Goal: Information Seeking & Learning: Learn about a topic

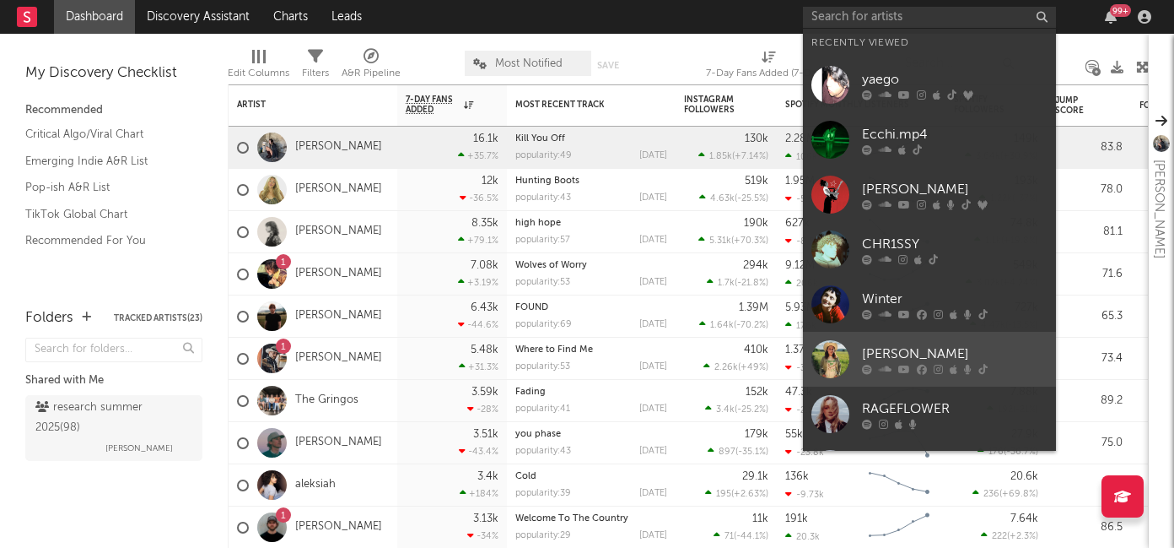
click at [890, 375] on link "[PERSON_NAME]" at bounding box center [929, 359] width 253 height 55
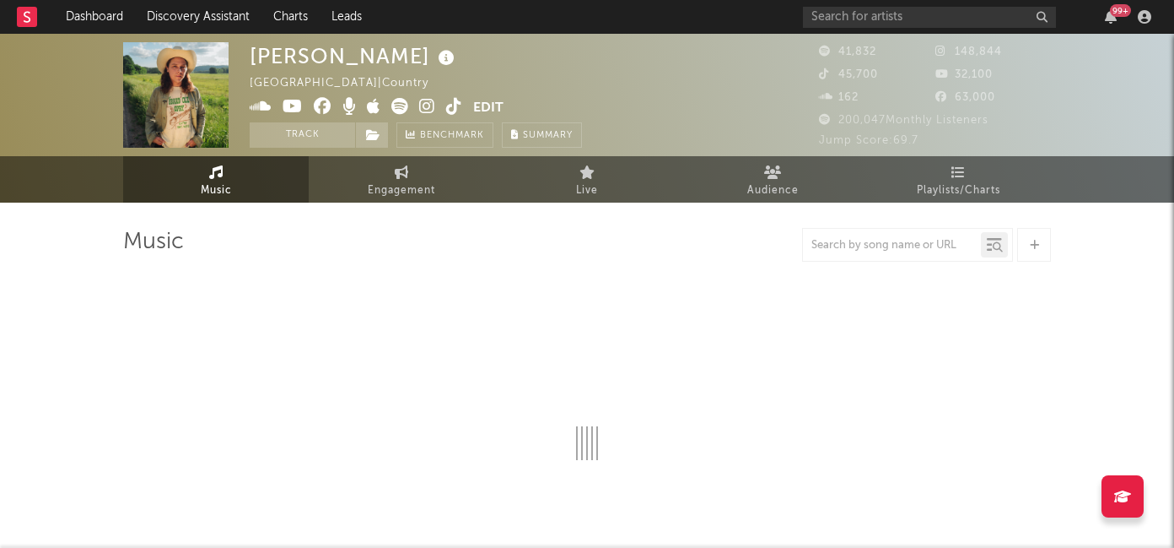
select select "6m"
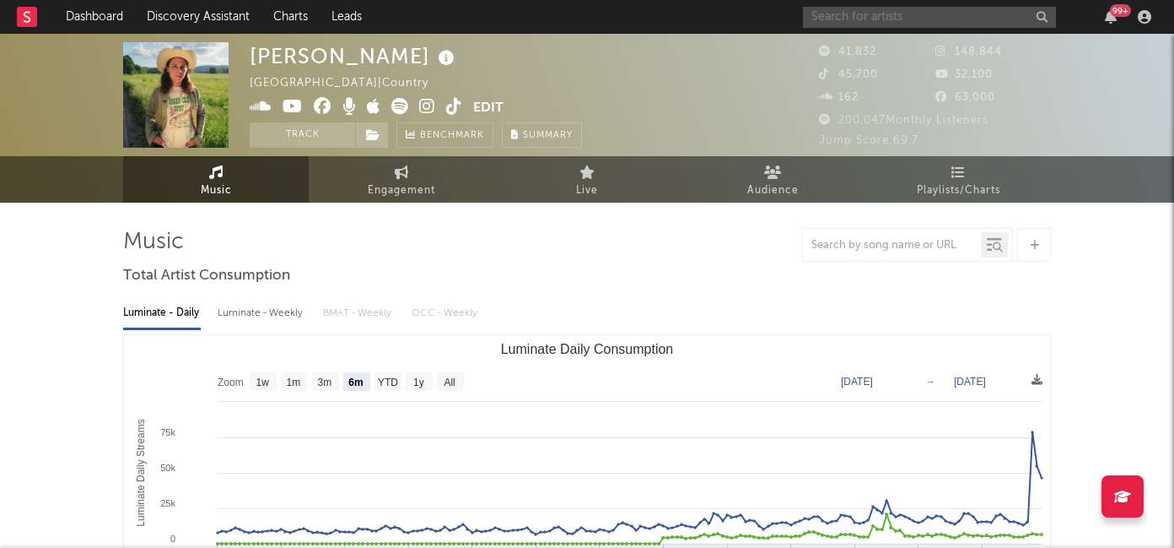
click at [924, 18] on input "text" at bounding box center [929, 17] width 253 height 21
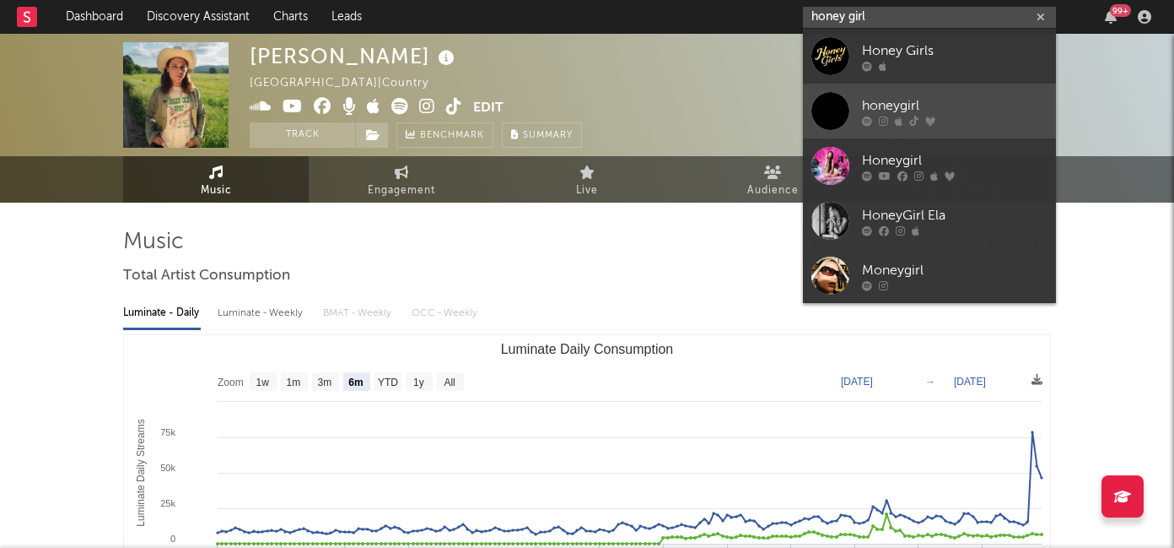
type input "honey girl"
click at [920, 112] on div "honeygirl" at bounding box center [955, 105] width 186 height 20
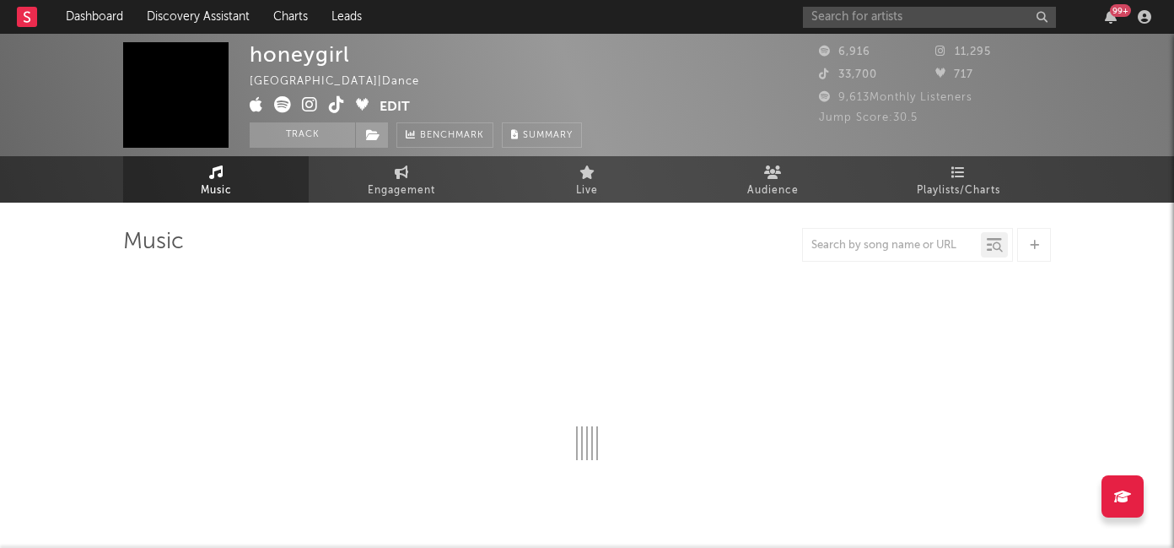
select select "1w"
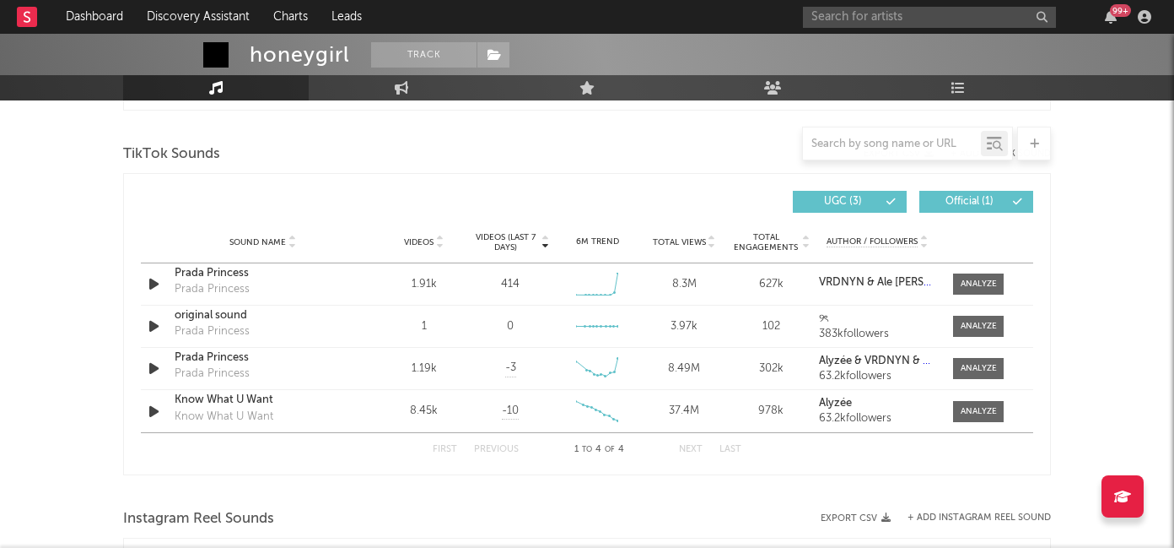
scroll to position [1120, 0]
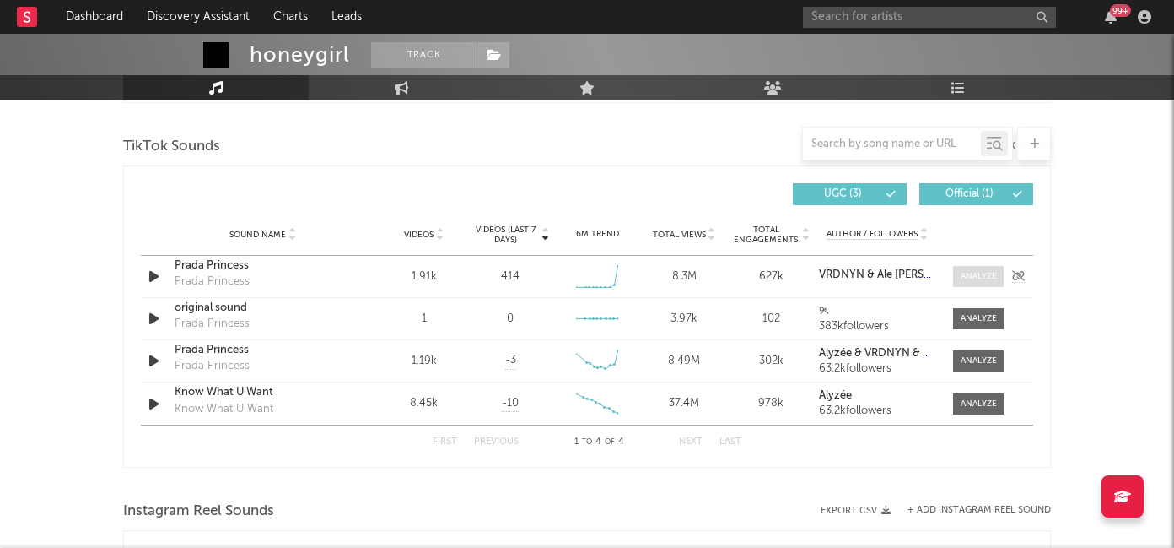
click at [975, 272] on div at bounding box center [979, 276] width 36 height 13
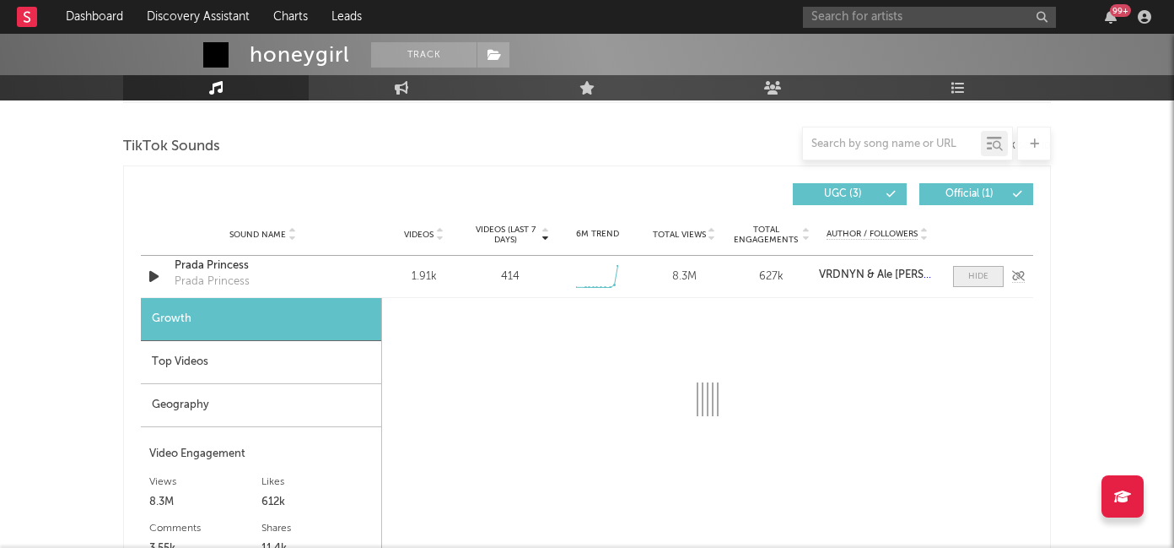
click at [976, 272] on div at bounding box center [978, 276] width 20 height 13
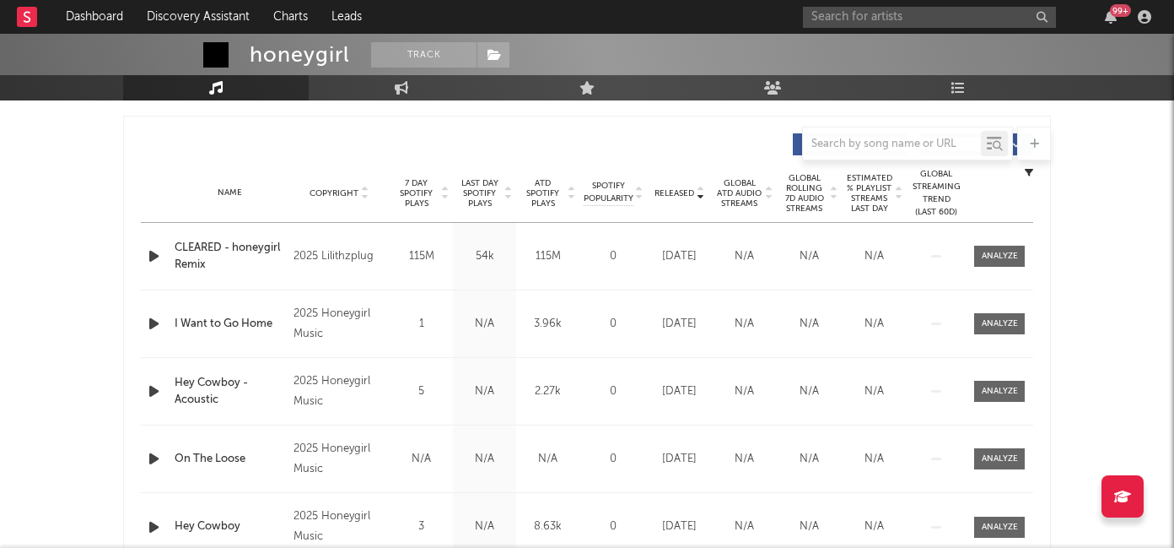
scroll to position [591, 0]
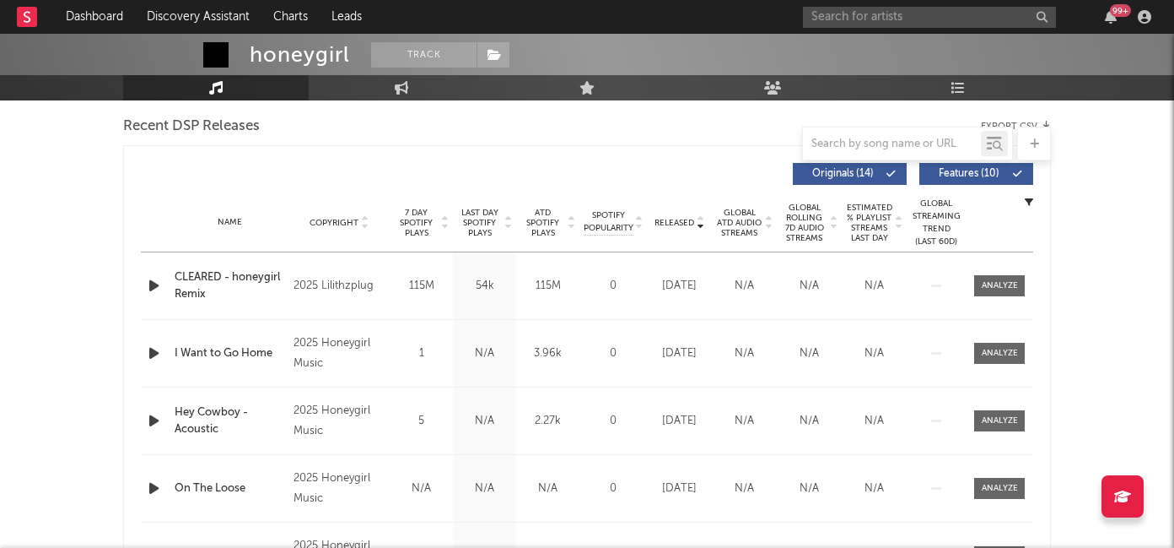
click at [417, 223] on span "7 Day Spotify Plays" at bounding box center [416, 223] width 45 height 30
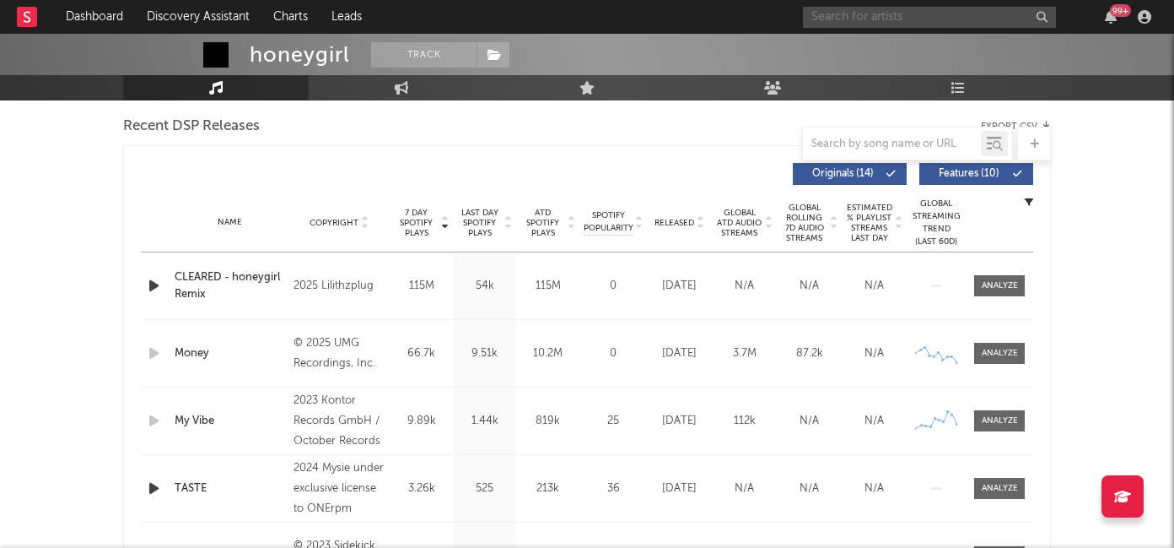
click at [866, 14] on input "text" at bounding box center [929, 17] width 253 height 21
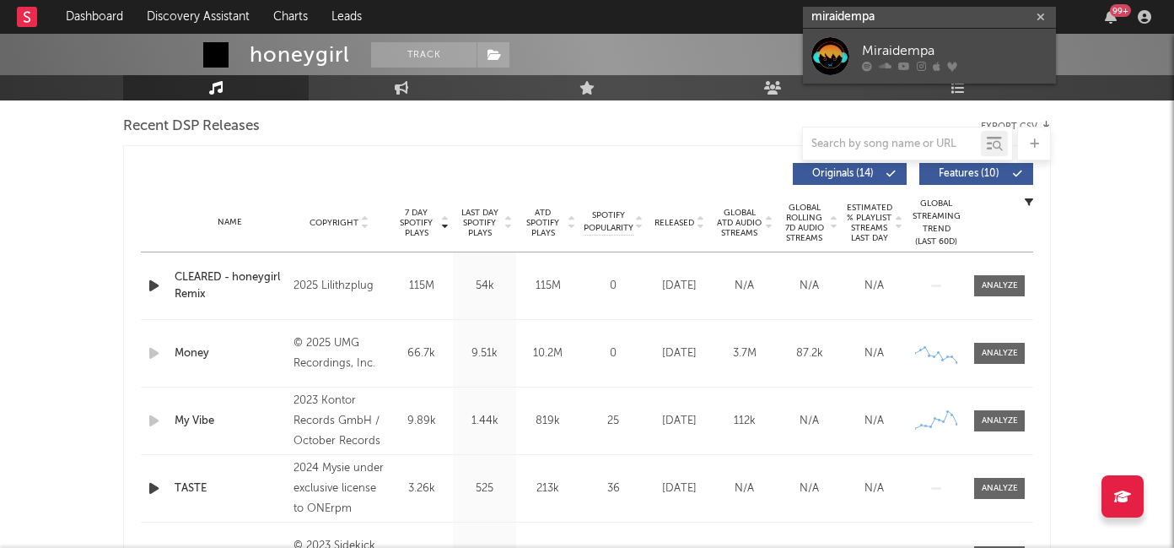
type input "miraidempa"
click at [884, 58] on div "Miraidempa" at bounding box center [955, 50] width 186 height 20
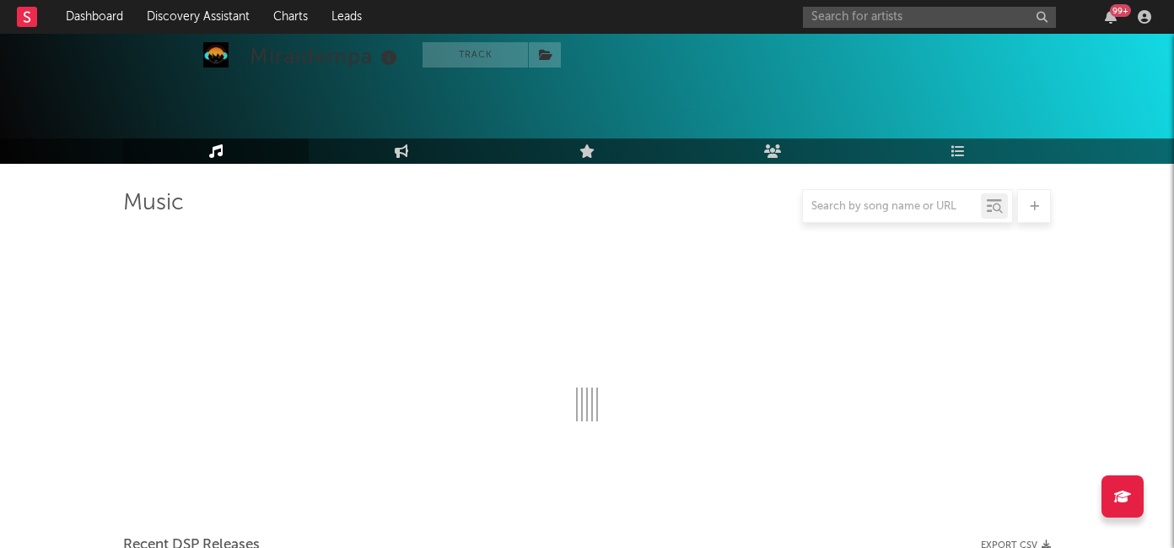
scroll to position [591, 0]
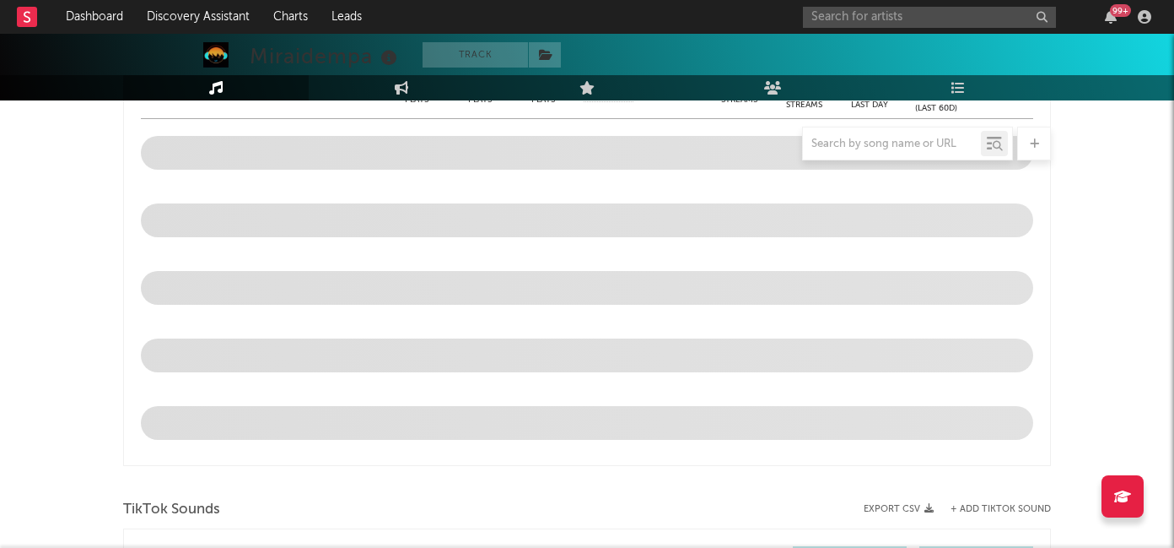
select select "6m"
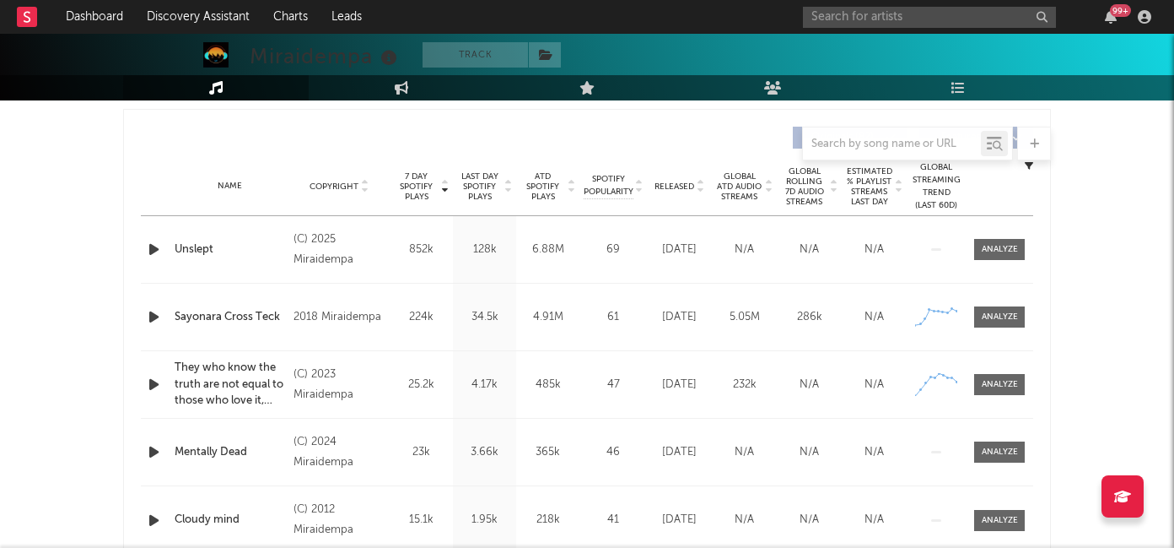
scroll to position [636, 0]
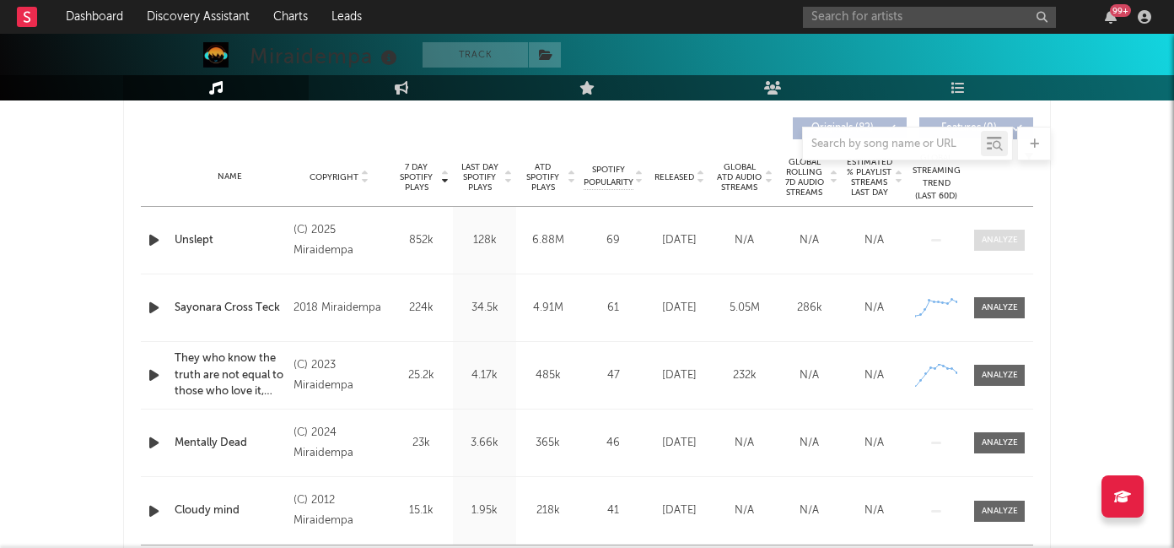
click at [995, 234] on div at bounding box center [1000, 240] width 36 height 13
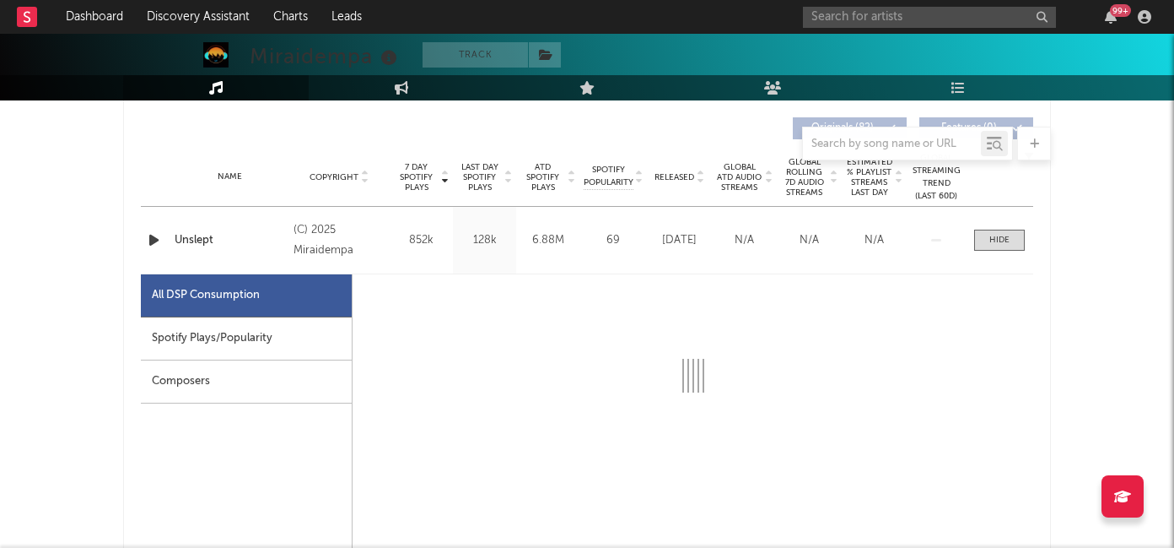
select select "1w"
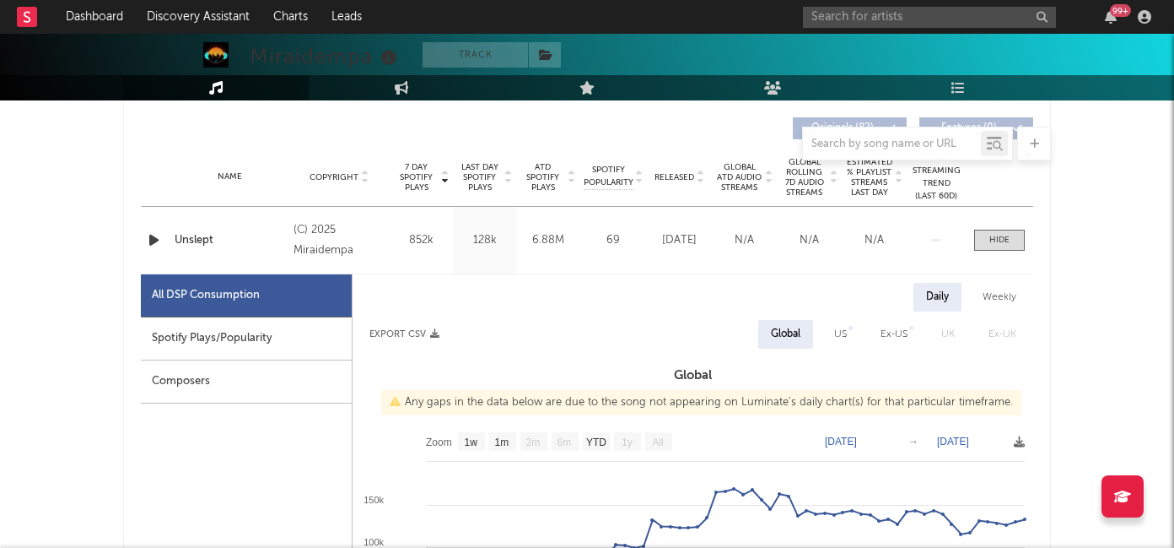
click at [826, 330] on div "US" at bounding box center [841, 334] width 38 height 29
select select "1w"
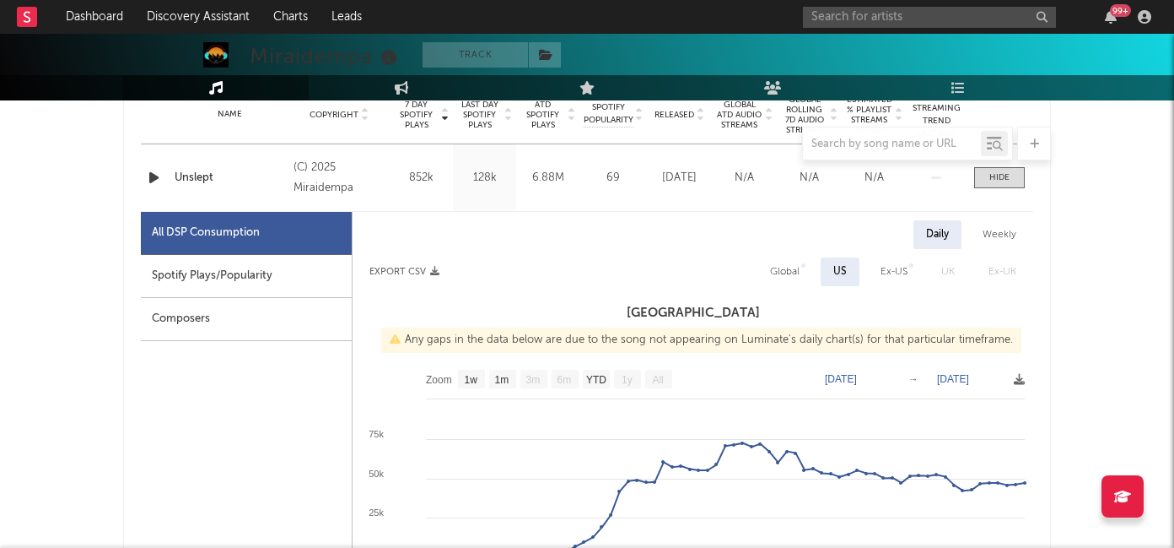
scroll to position [718, 0]
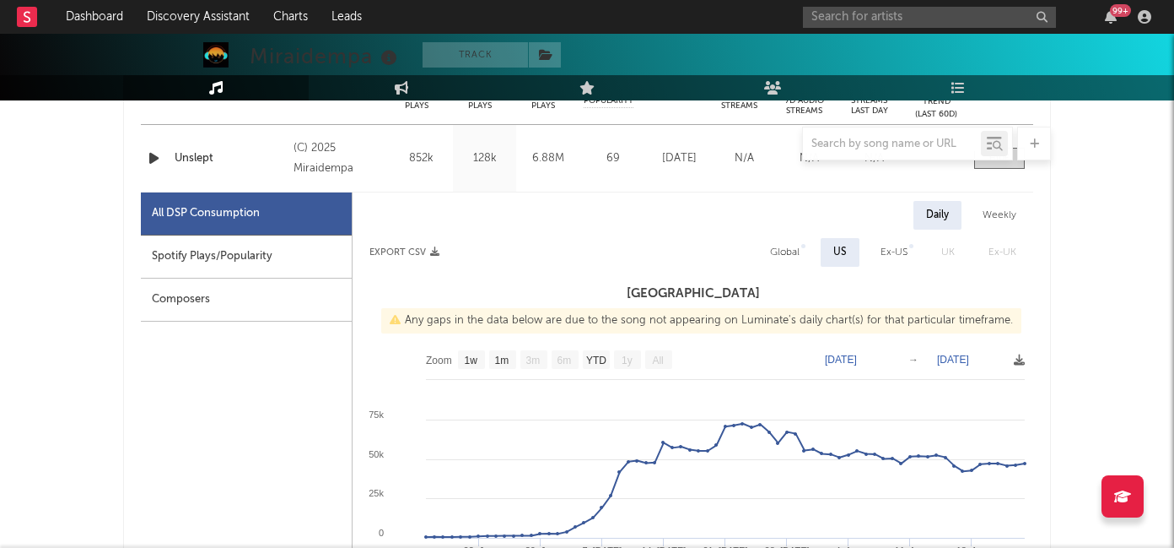
click at [790, 250] on div "Global" at bounding box center [785, 252] width 30 height 20
select select "1w"
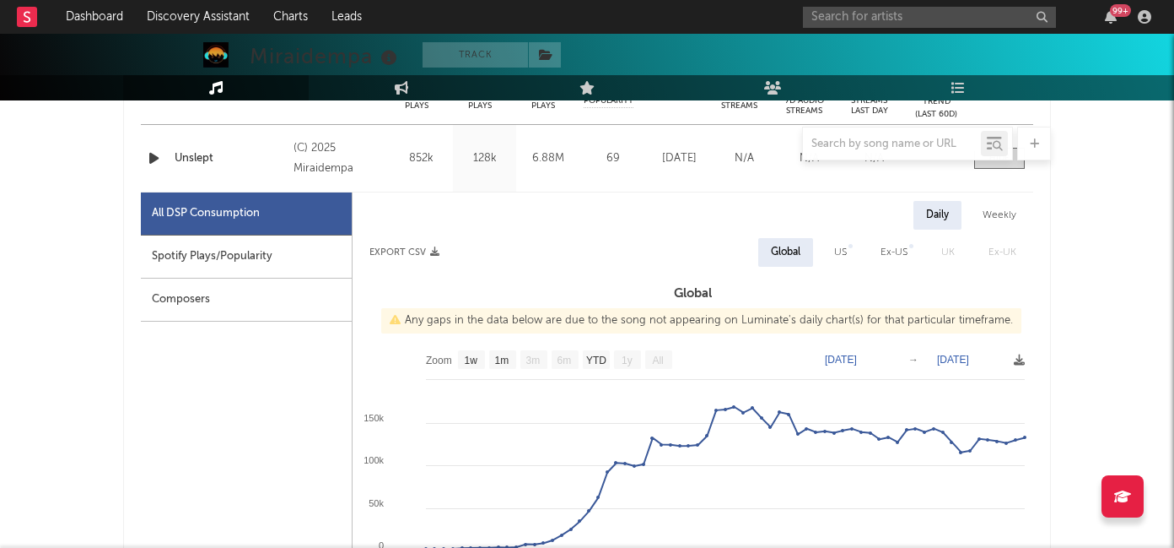
click at [1020, 219] on div "Weekly" at bounding box center [999, 215] width 59 height 29
select select "1w"
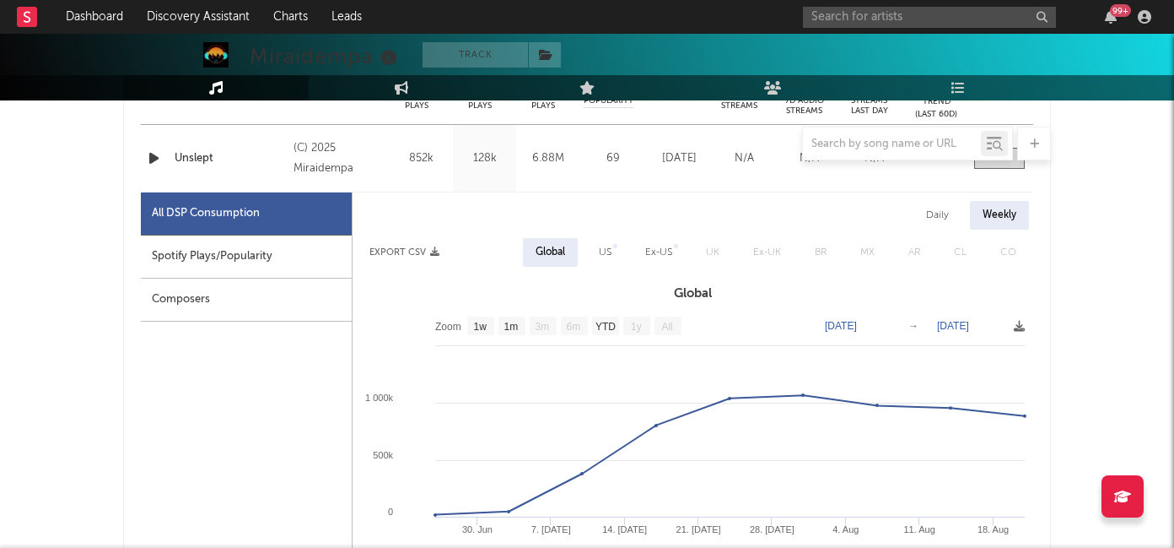
click at [596, 259] on div "US" at bounding box center [605, 252] width 38 height 29
select select "1w"
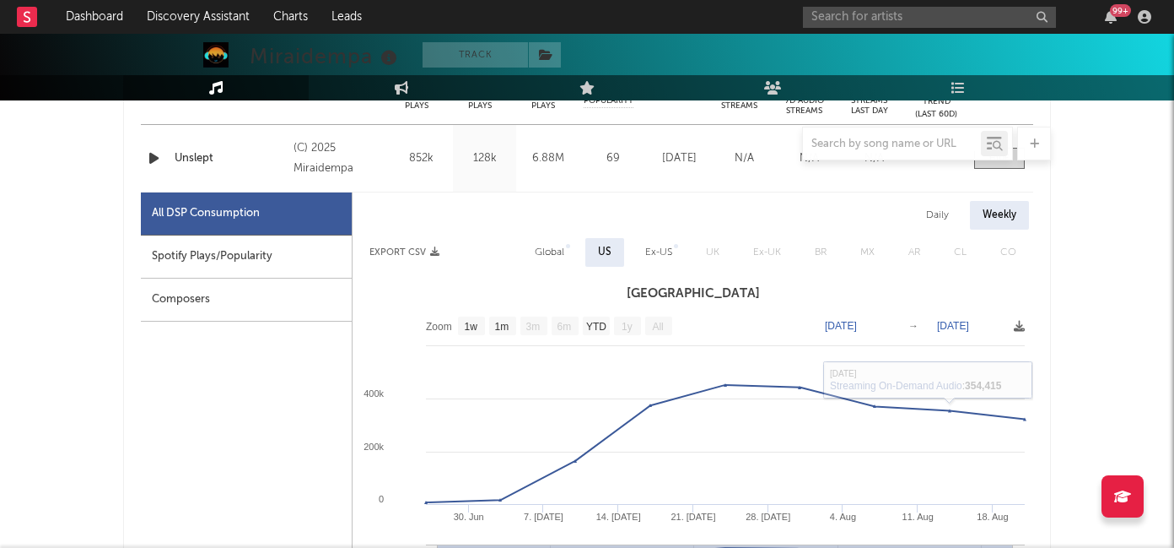
click at [532, 253] on div "Global" at bounding box center [549, 252] width 55 height 29
select select "1w"
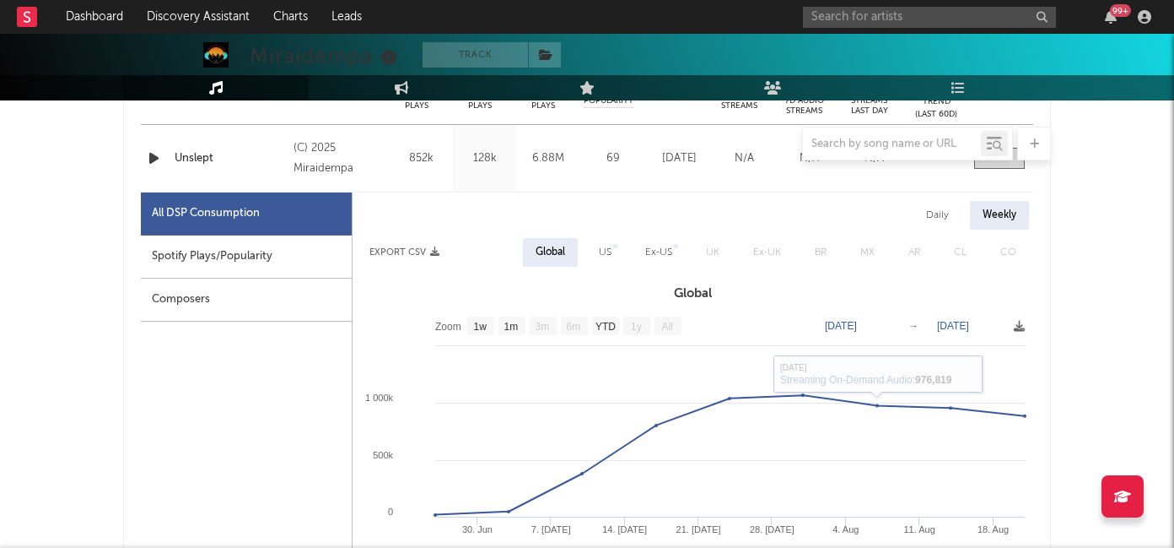
click at [599, 249] on div "US" at bounding box center [605, 252] width 13 height 20
select select "1w"
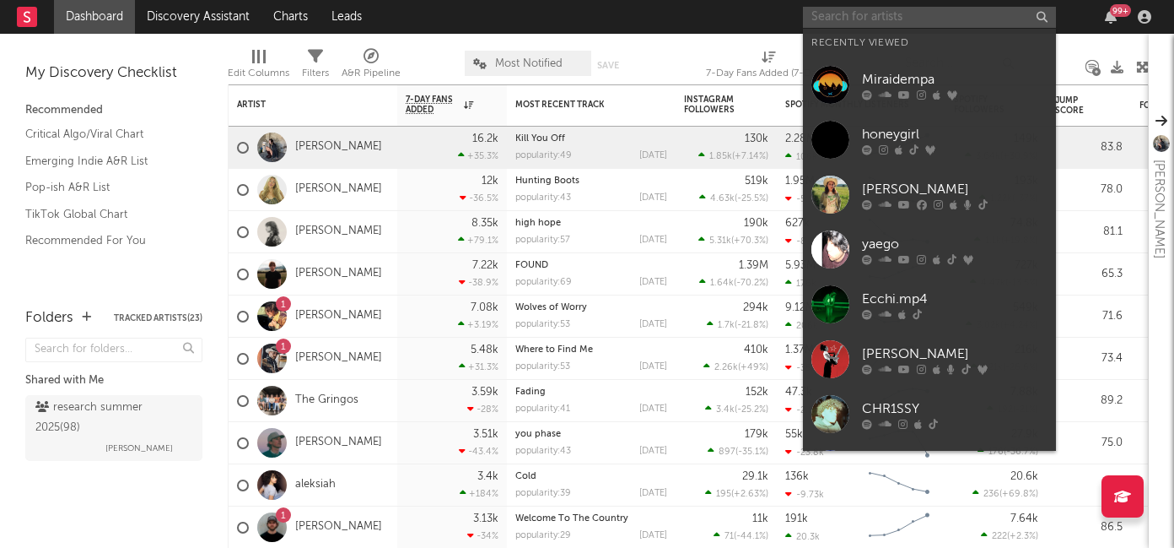
click at [846, 25] on input "text" at bounding box center [929, 17] width 253 height 21
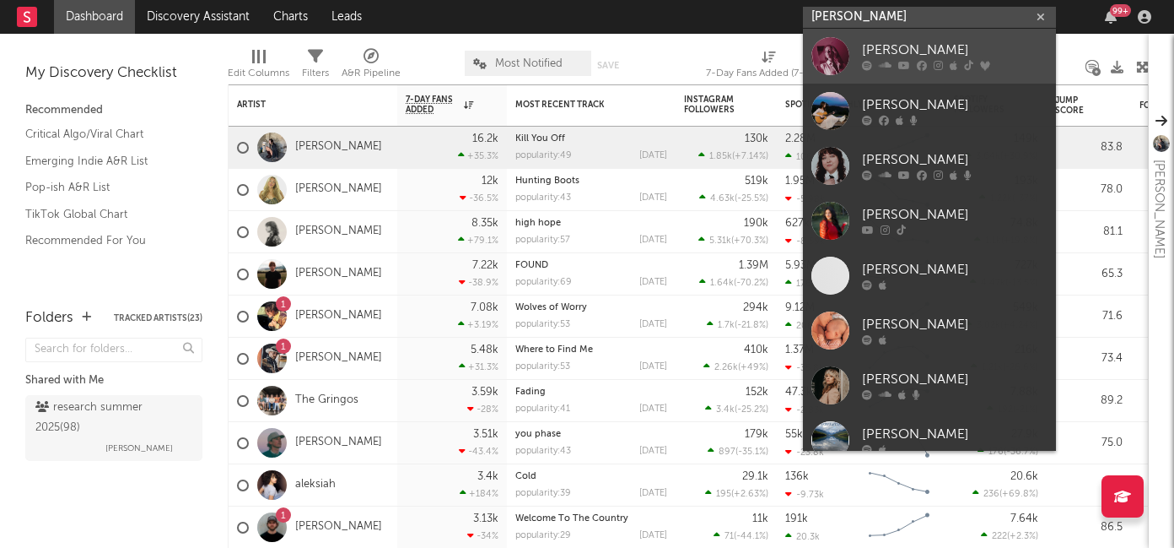
type input "haley joelle"
click at [881, 56] on div "[PERSON_NAME]" at bounding box center [955, 50] width 186 height 20
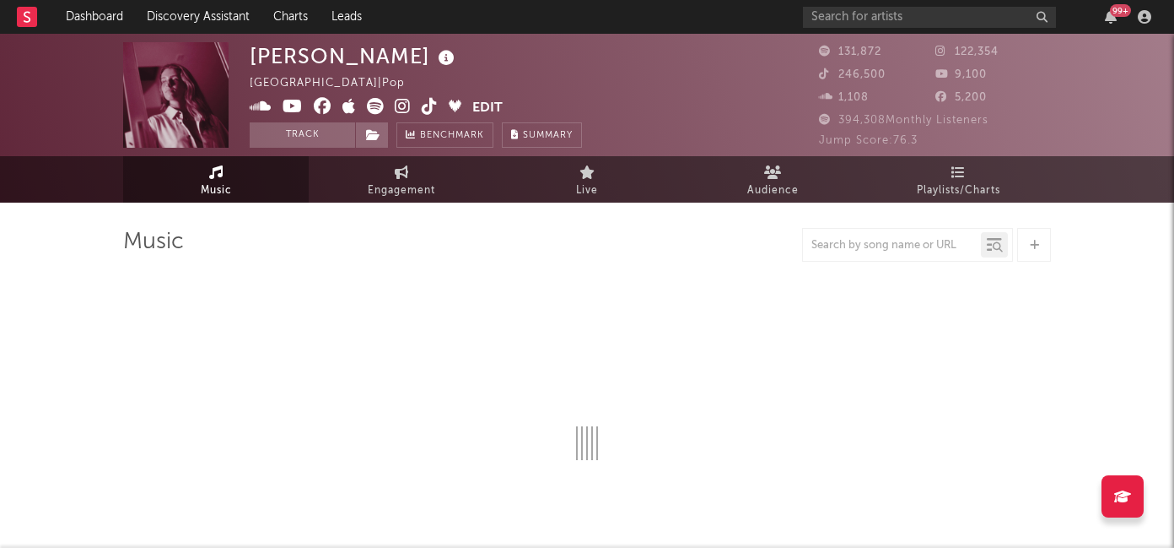
select select "6m"
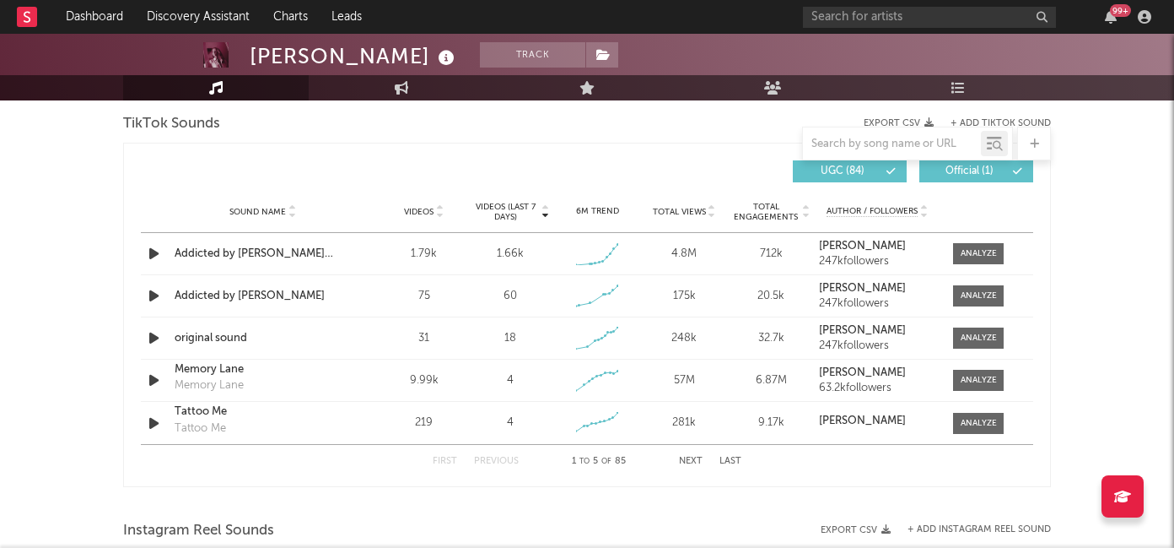
scroll to position [1147, 0]
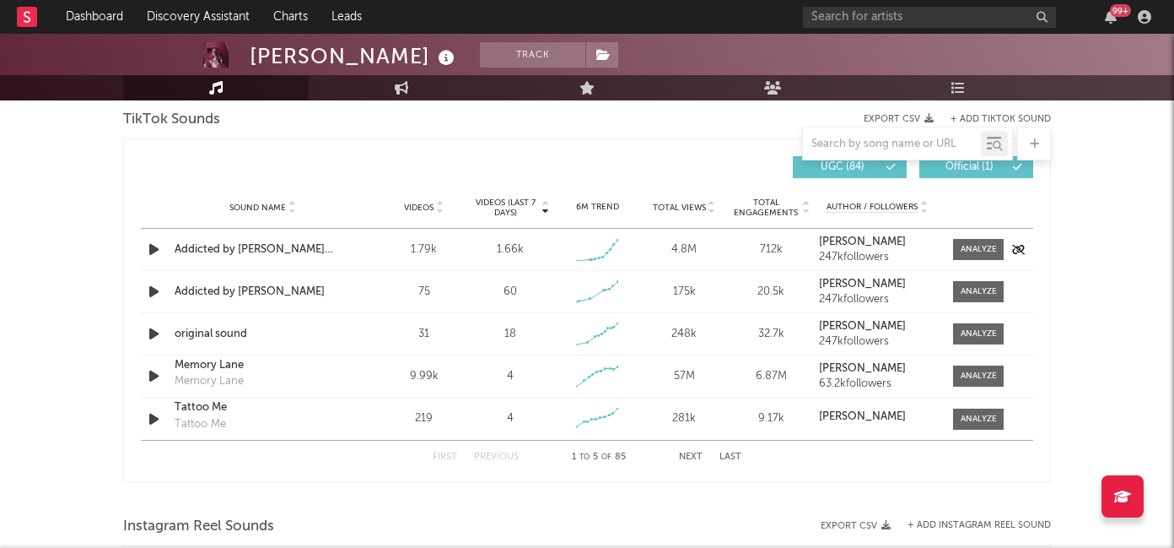
click at [318, 254] on div "Addicted by Haley Joelle acoustic" at bounding box center [263, 249] width 176 height 17
click at [977, 247] on div at bounding box center [979, 249] width 36 height 13
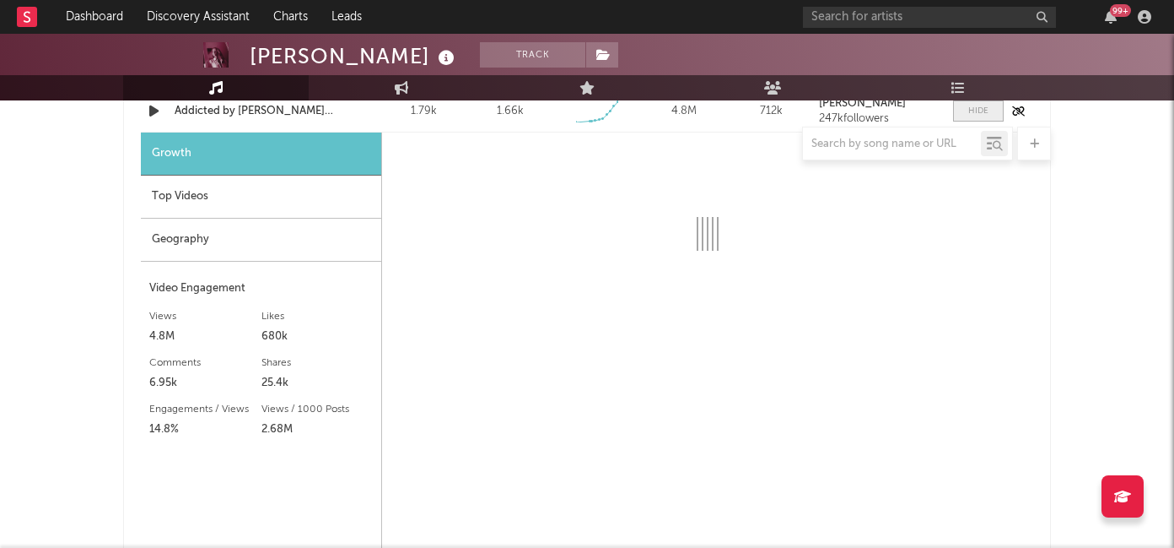
select select "1w"
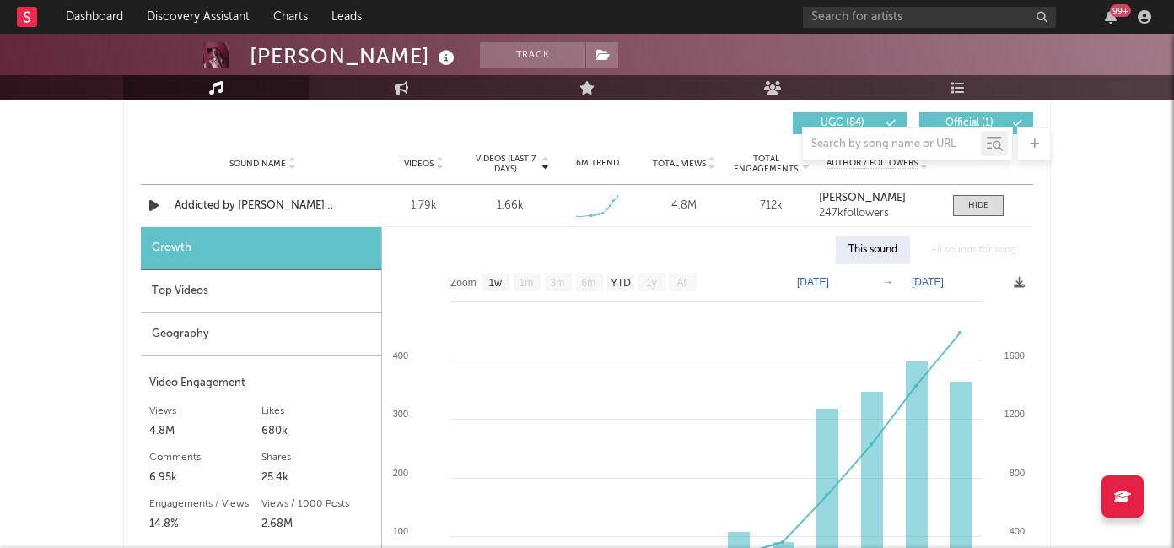
scroll to position [1138, 0]
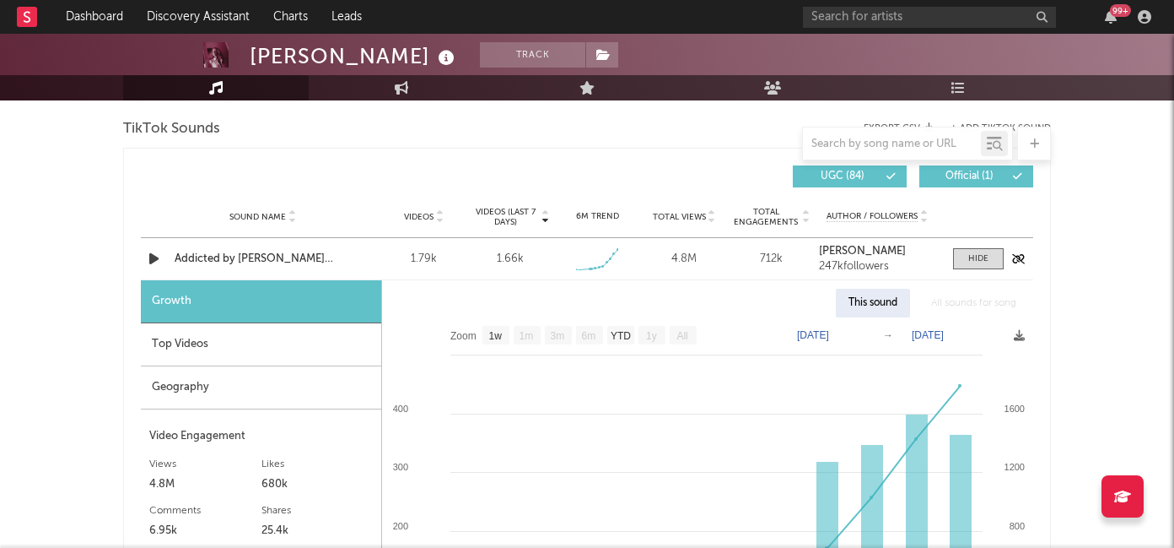
click at [282, 261] on div "Addicted by Haley Joelle acoustic" at bounding box center [263, 259] width 176 height 17
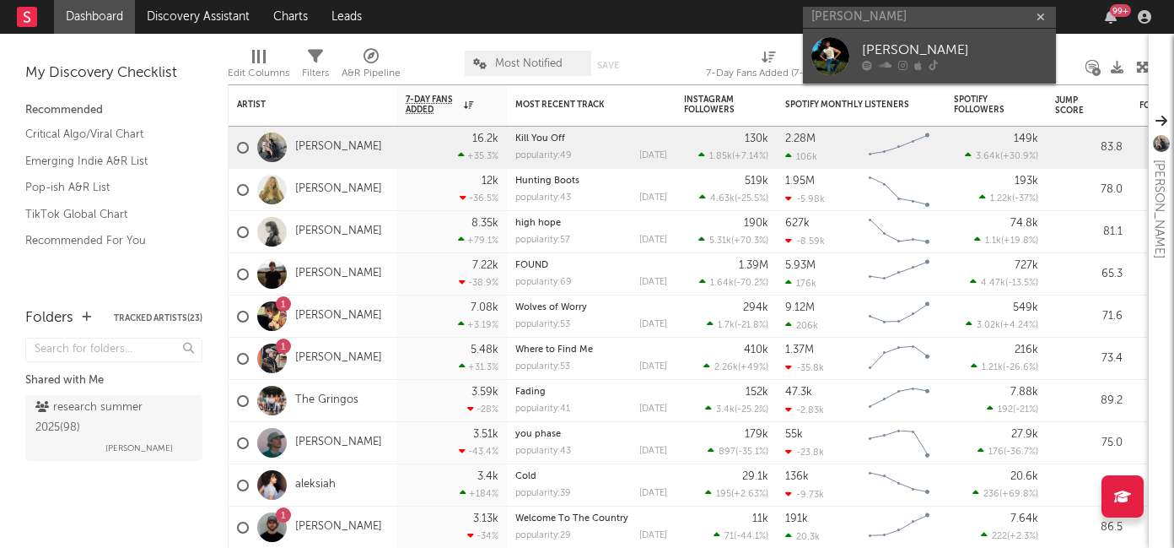
type input "[PERSON_NAME]"
click at [909, 38] on link "[PERSON_NAME]" at bounding box center [929, 56] width 253 height 55
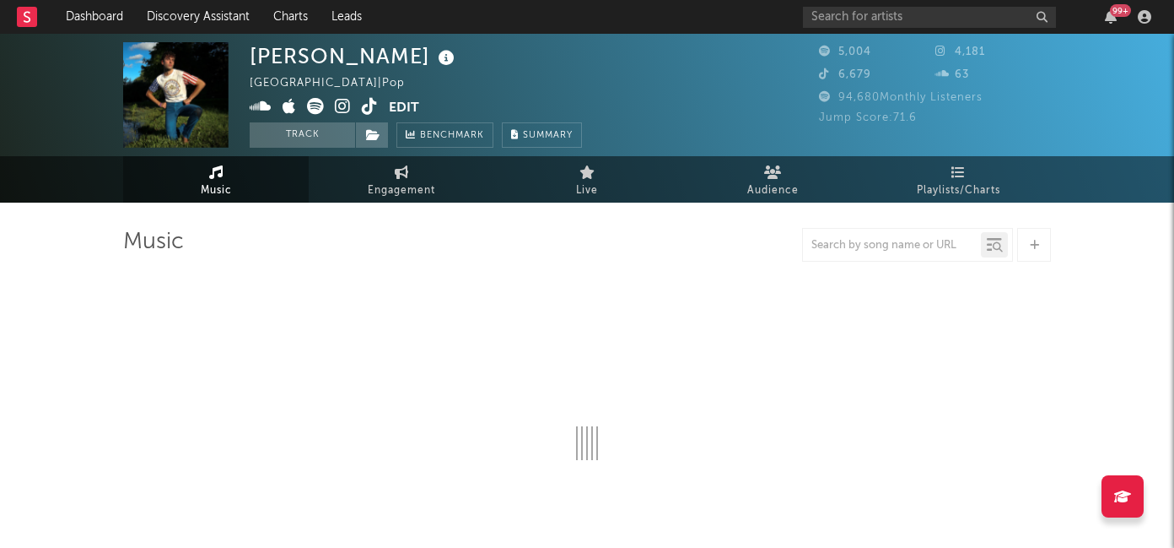
select select "6m"
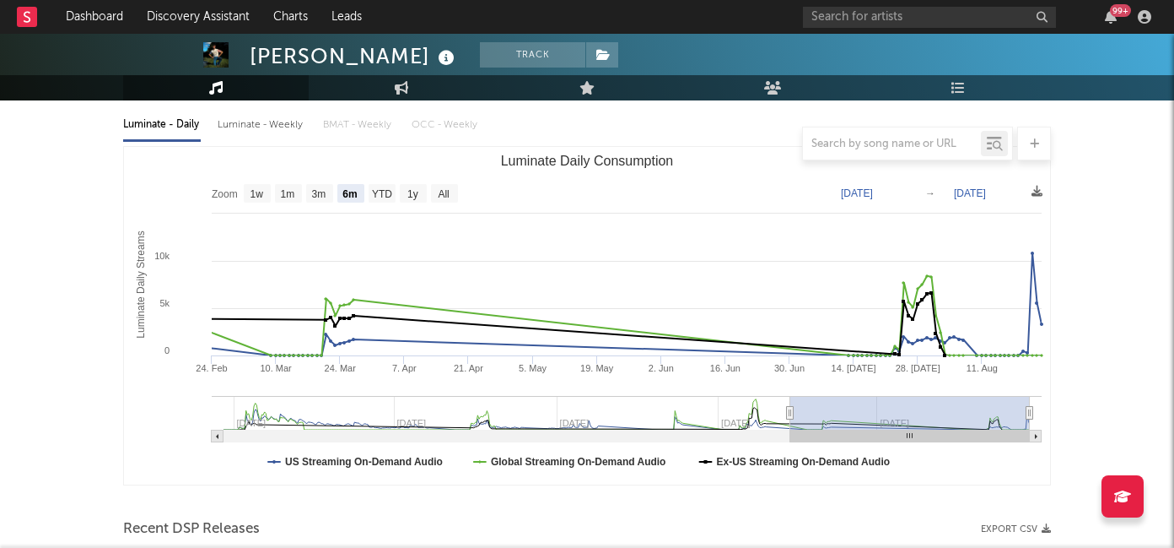
scroll to position [192, 0]
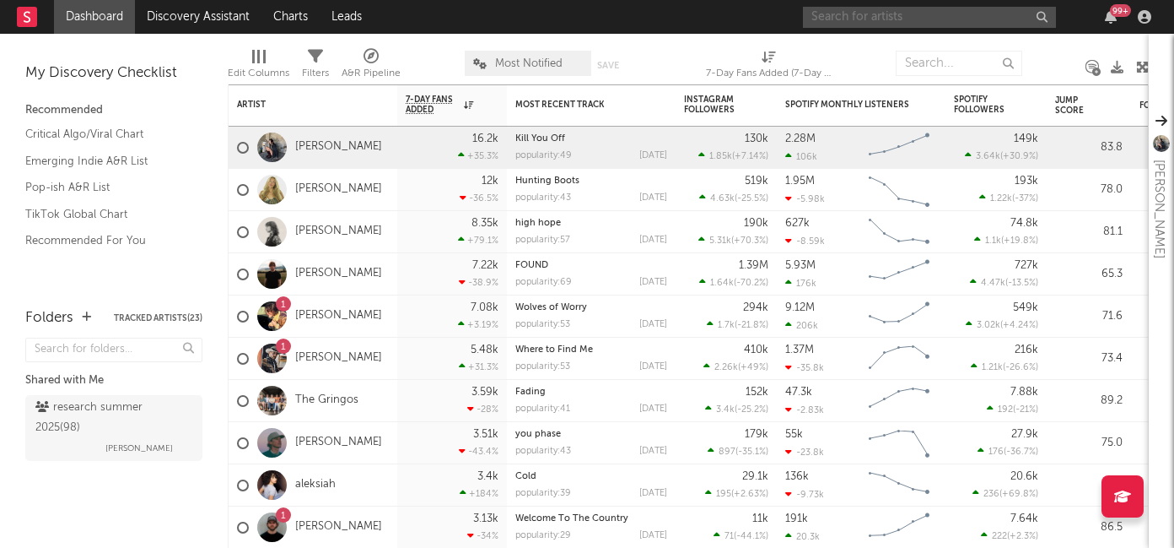
click at [934, 21] on input "text" at bounding box center [929, 17] width 253 height 21
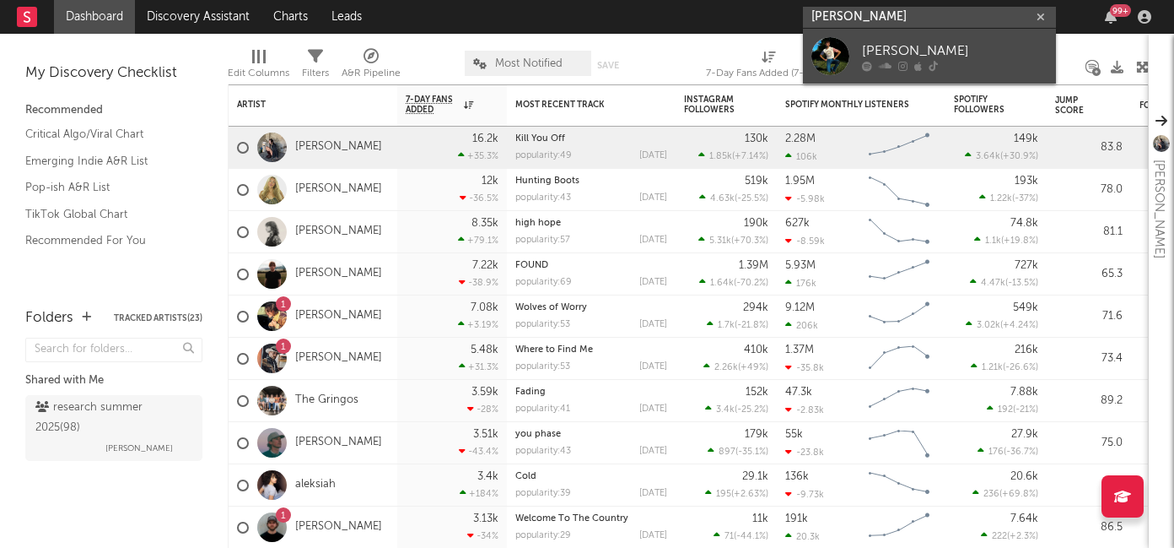
type input "maxwell luke"
click at [914, 70] on icon at bounding box center [918, 66] width 8 height 10
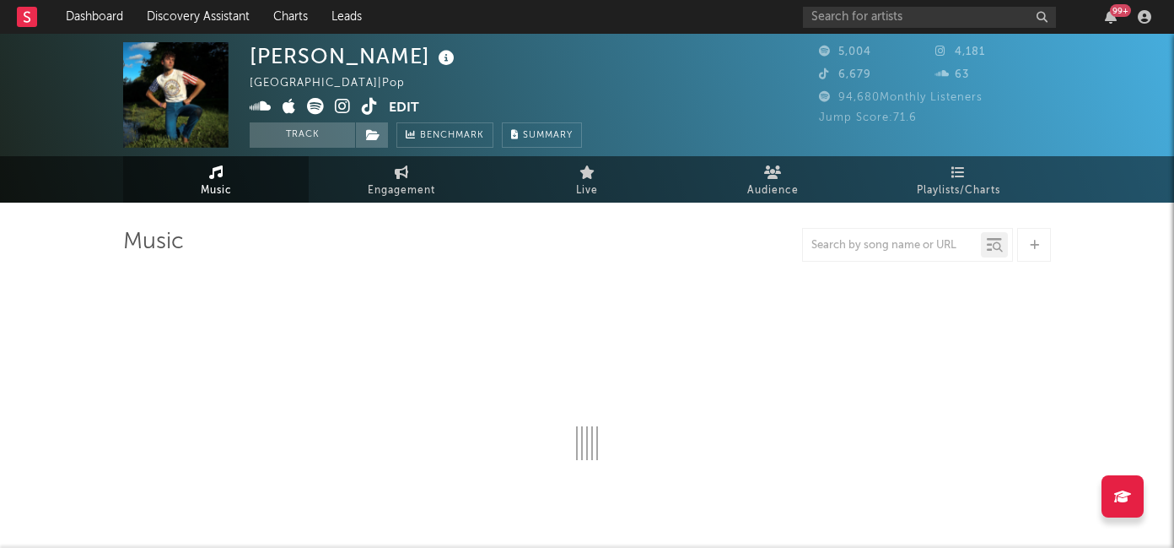
select select "6m"
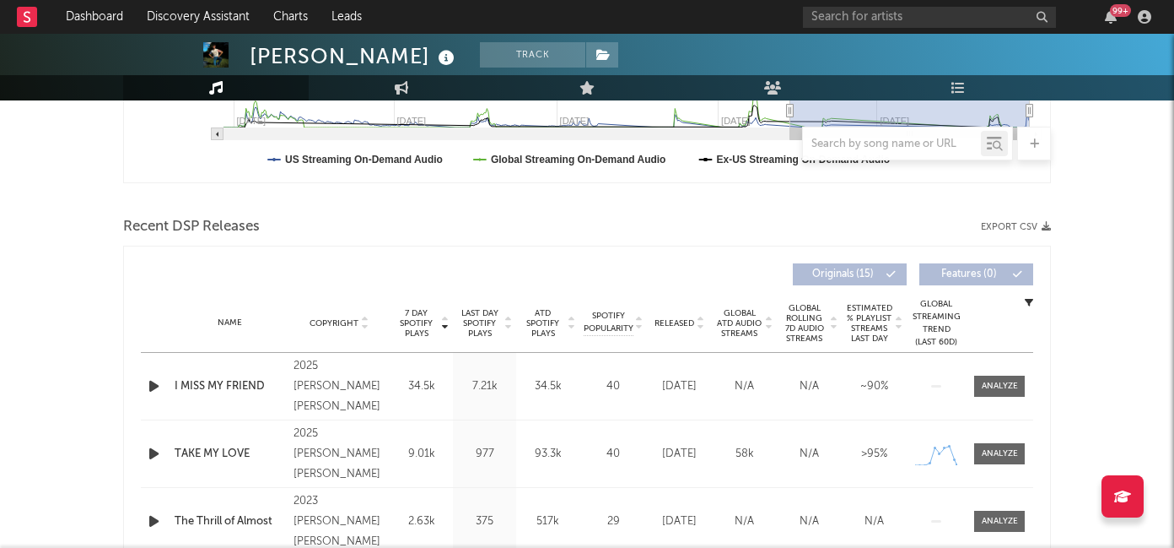
scroll to position [461, 0]
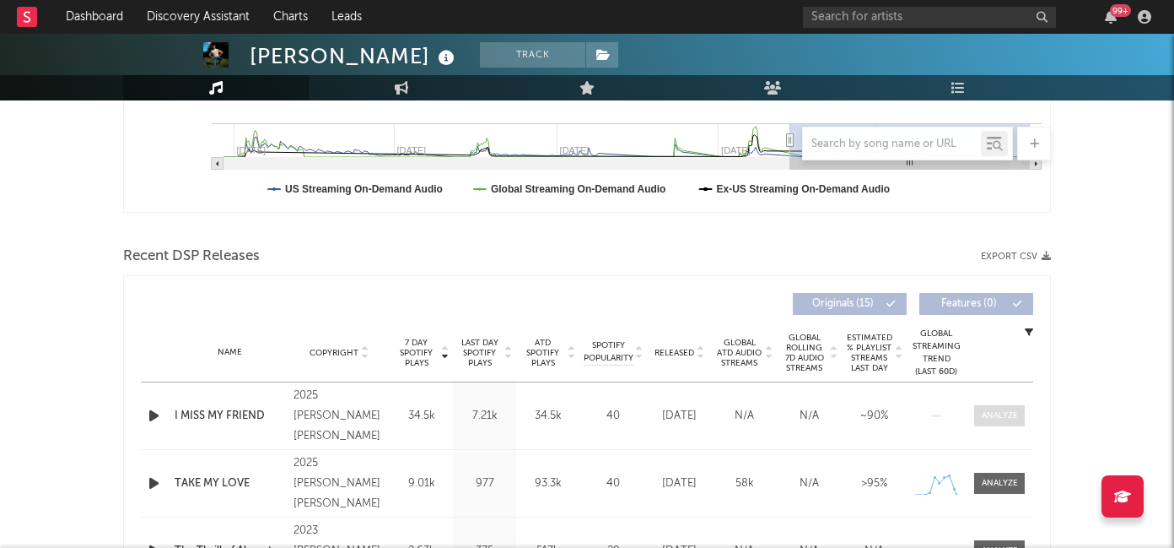
click at [984, 418] on div at bounding box center [1000, 415] width 36 height 13
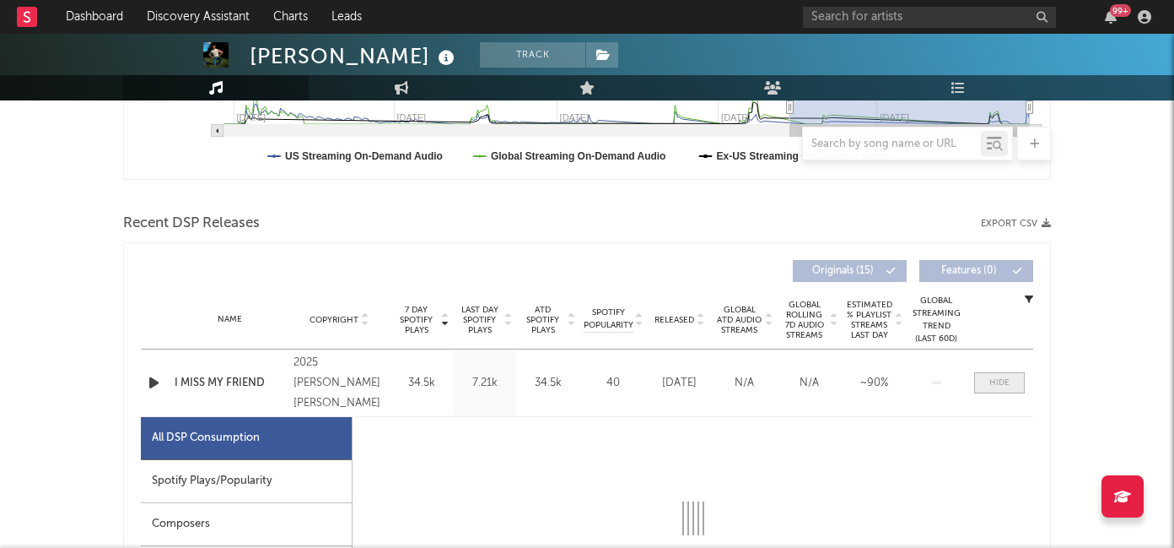
select select "1w"
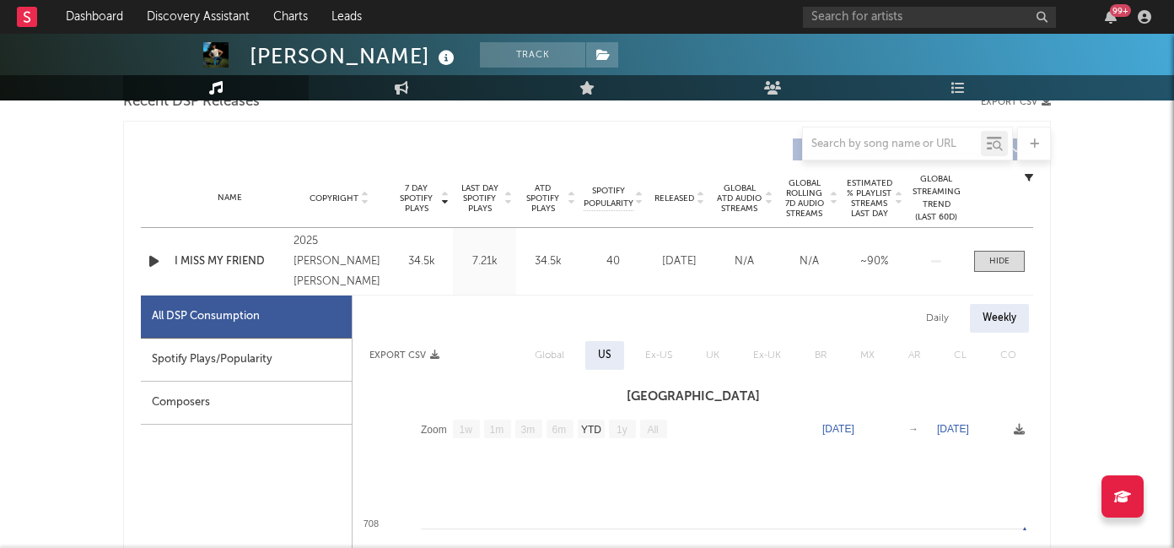
click at [302, 361] on div "Spotify Plays/Popularity" at bounding box center [246, 359] width 211 height 43
select select "1w"
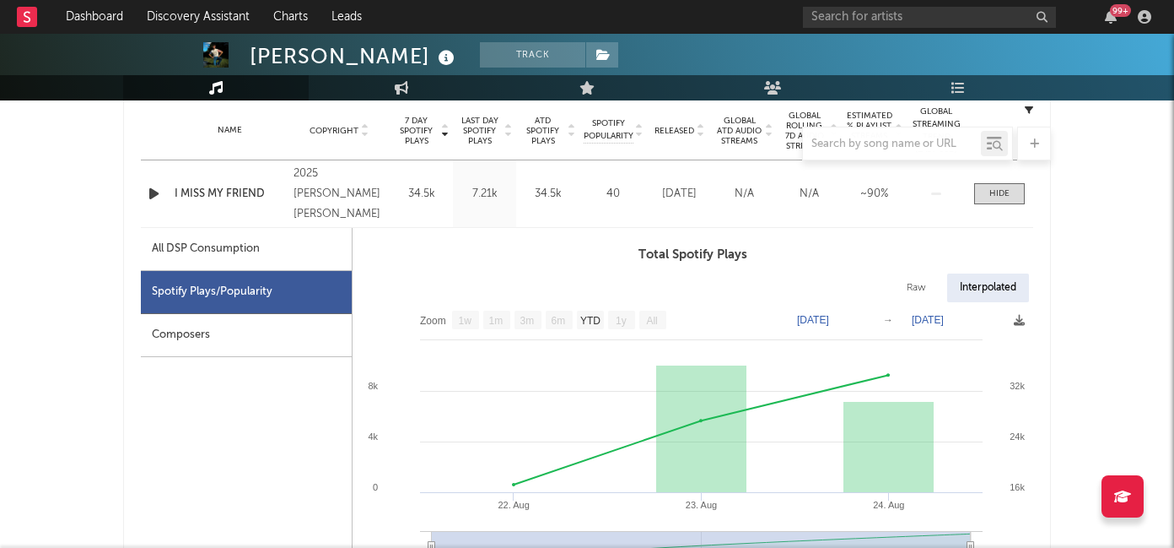
scroll to position [597, 0]
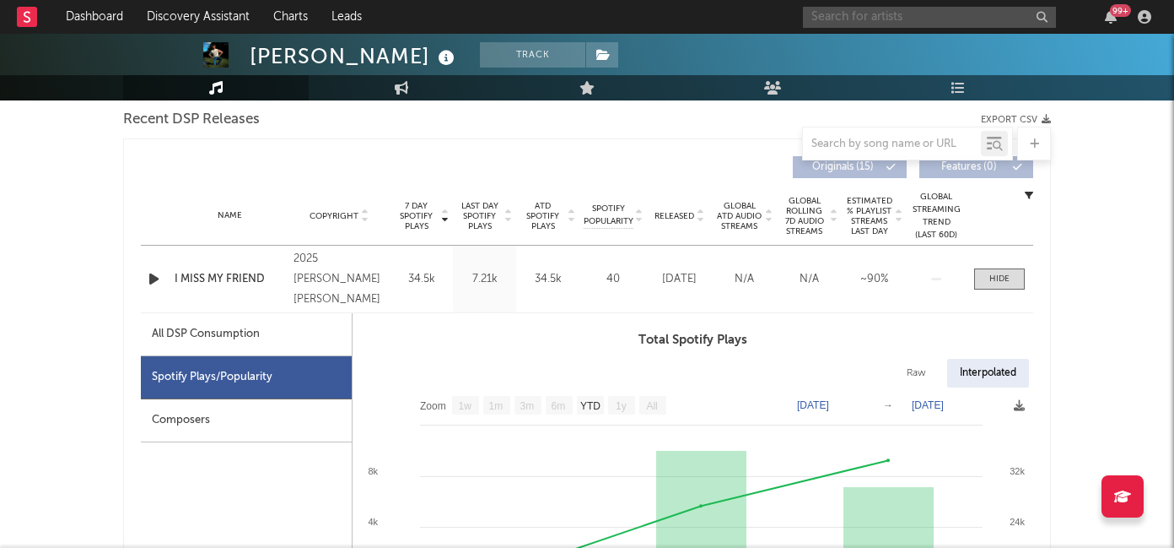
click at [832, 15] on input "text" at bounding box center [929, 17] width 253 height 21
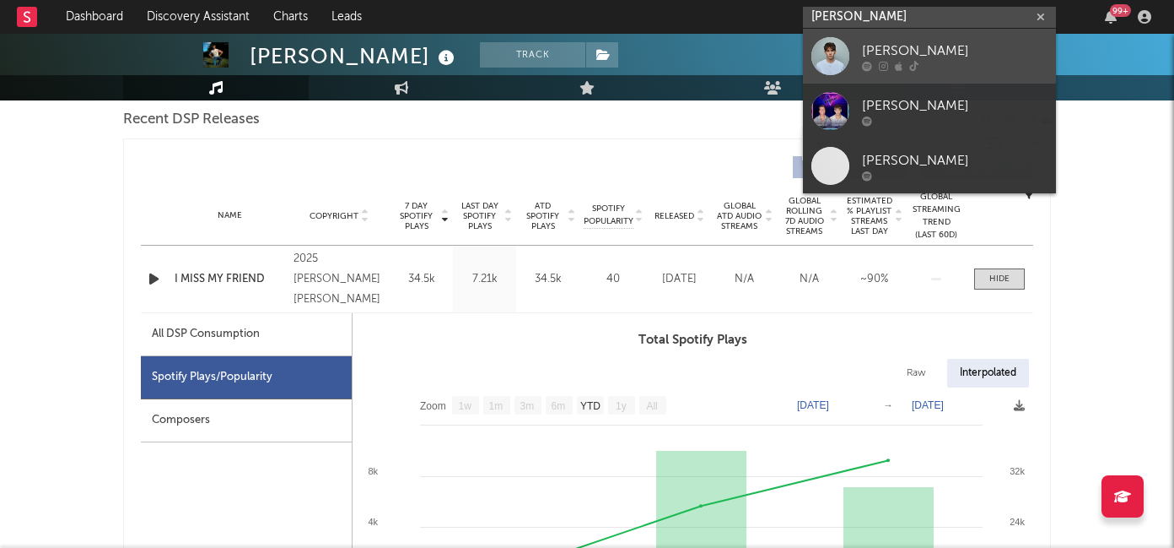
type input "charlie pittman"
click at [904, 43] on div "[PERSON_NAME]" at bounding box center [955, 50] width 186 height 20
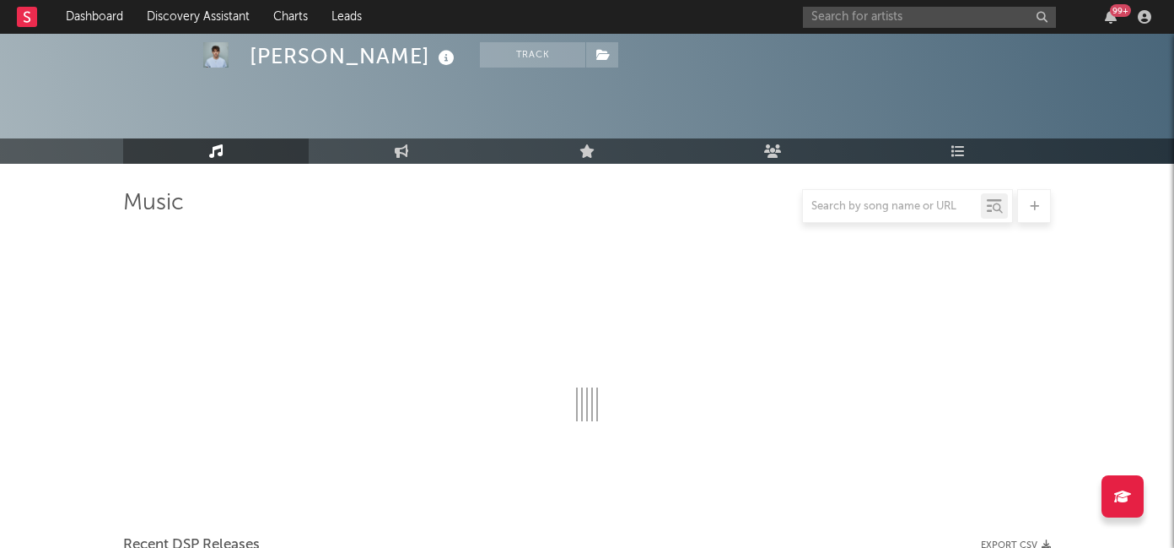
scroll to position [597, 0]
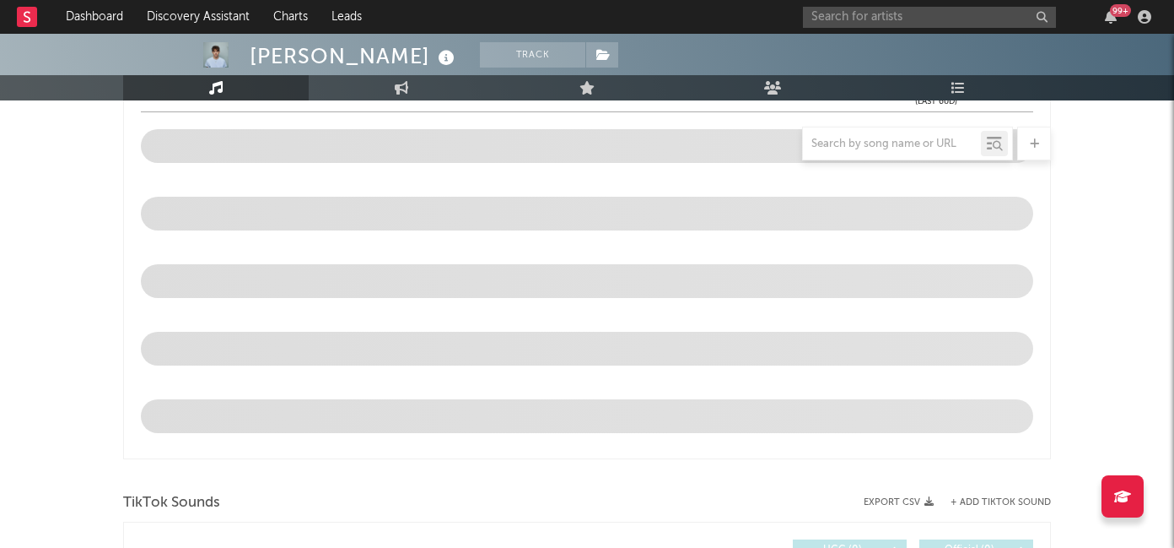
select select "6m"
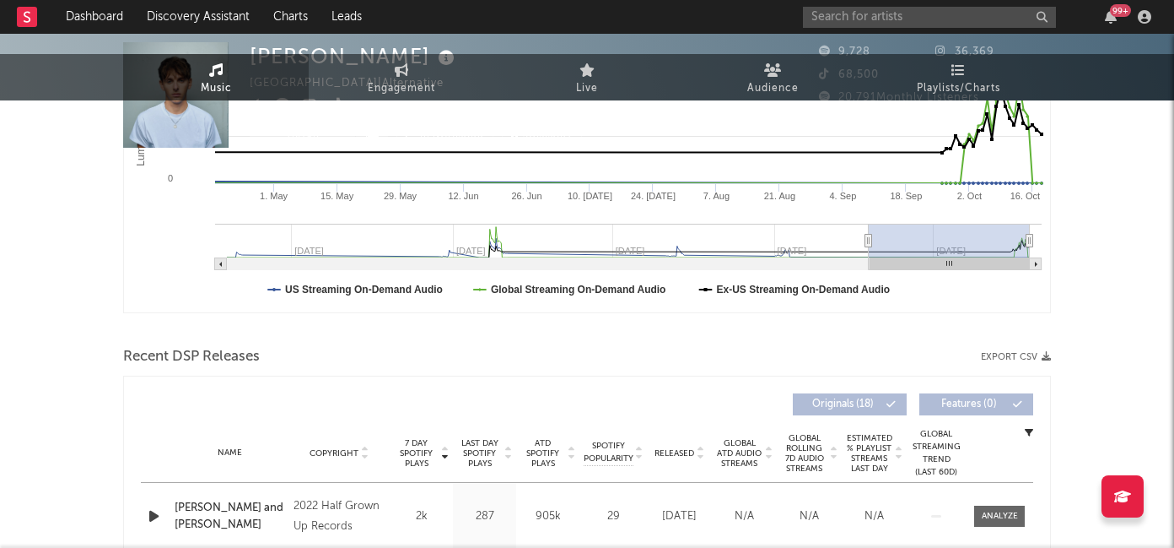
scroll to position [0, 0]
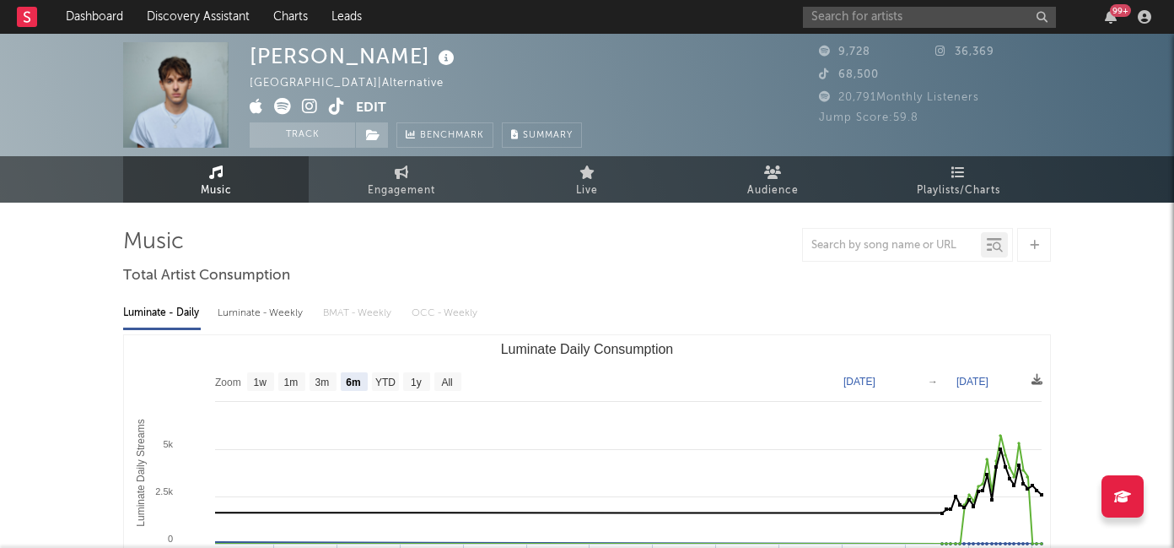
click at [339, 106] on icon at bounding box center [337, 106] width 16 height 17
click at [306, 103] on icon at bounding box center [310, 106] width 16 height 17
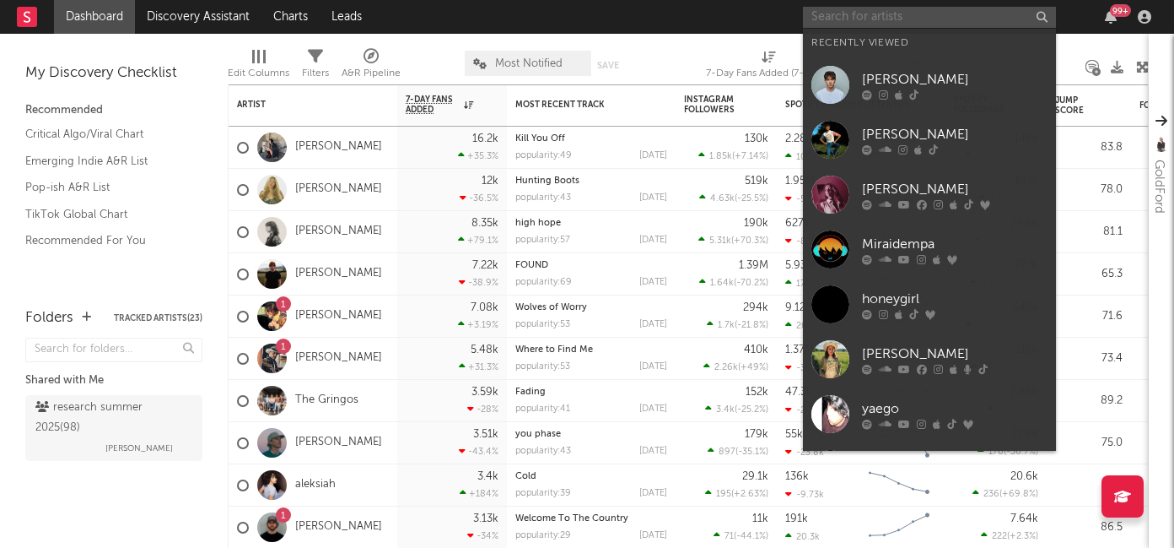
click at [863, 12] on input "text" at bounding box center [929, 17] width 253 height 21
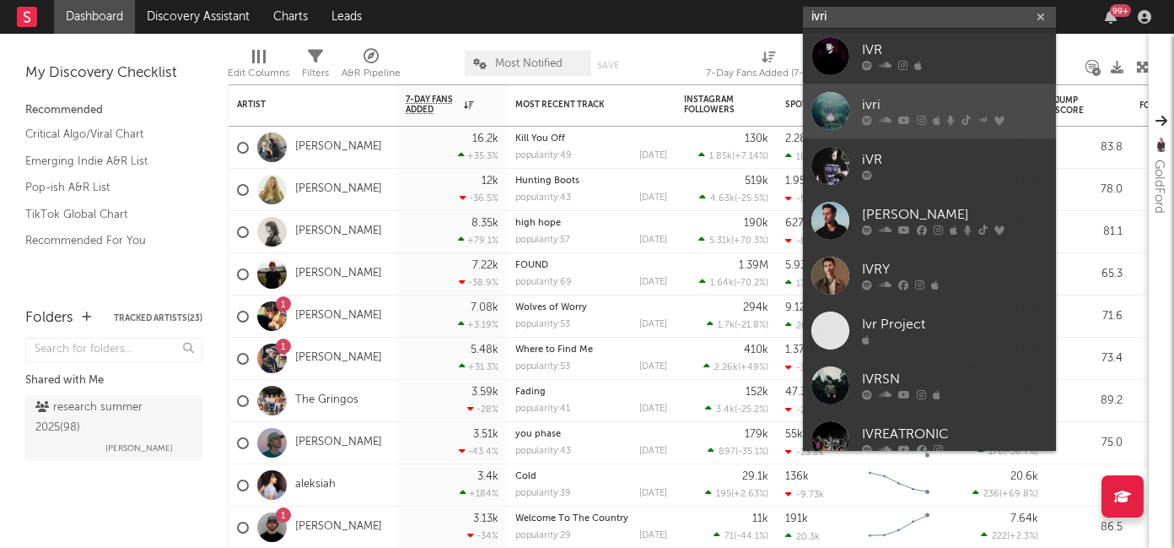
type input "ivri"
click at [912, 114] on div "ivri" at bounding box center [955, 105] width 186 height 20
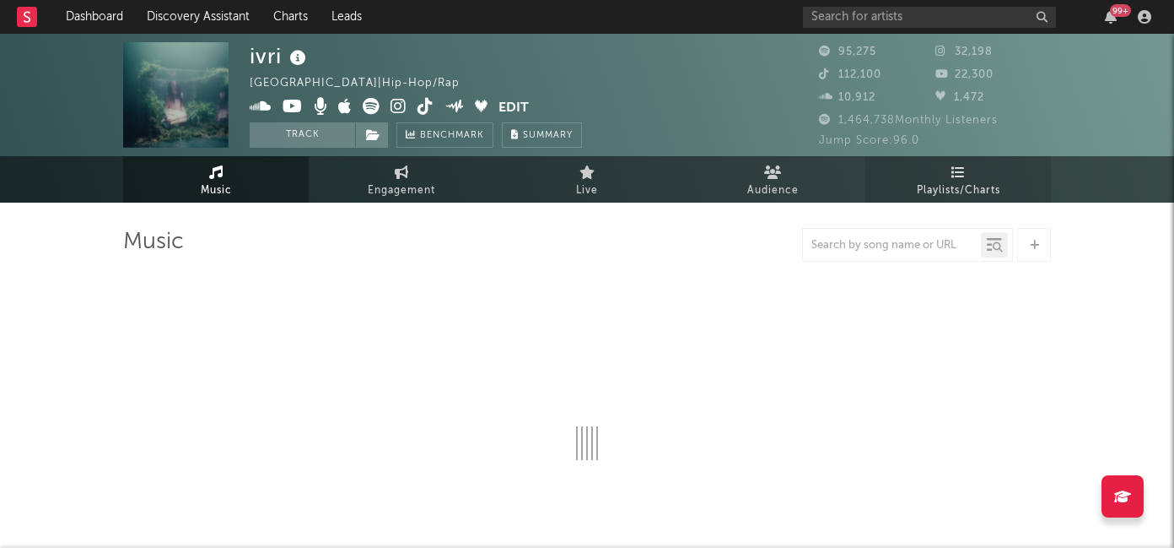
select select "6m"
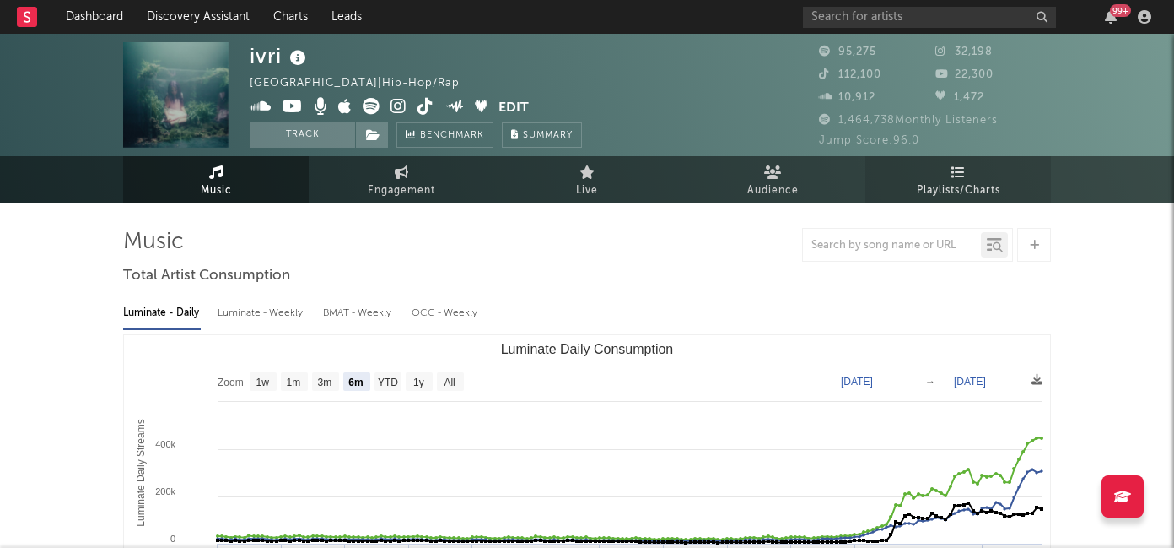
click at [983, 174] on link "Playlists/Charts" at bounding box center [959, 179] width 186 height 46
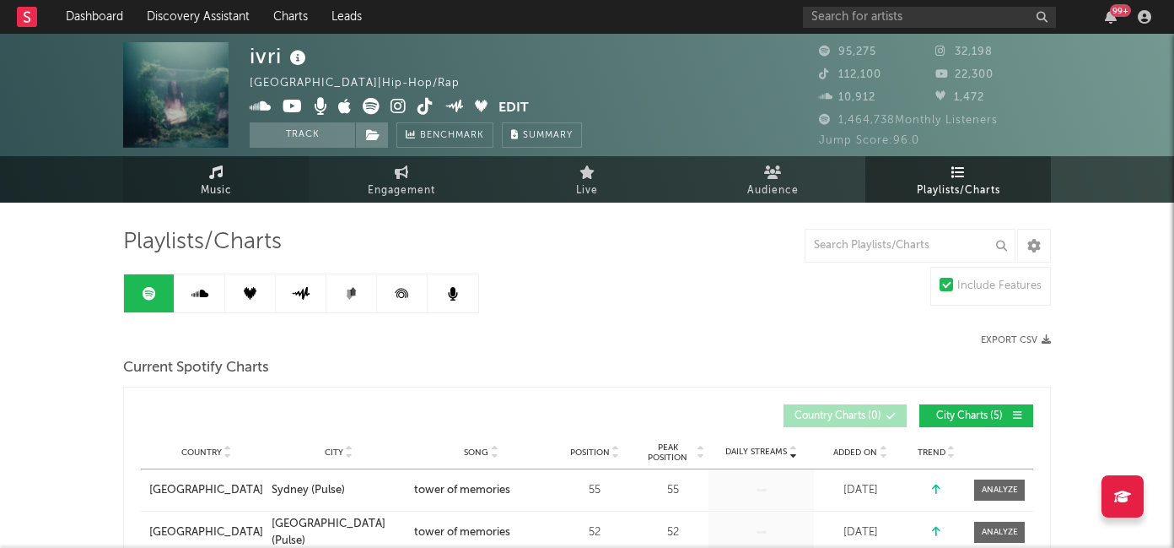
click at [204, 190] on span "Music" at bounding box center [216, 191] width 31 height 20
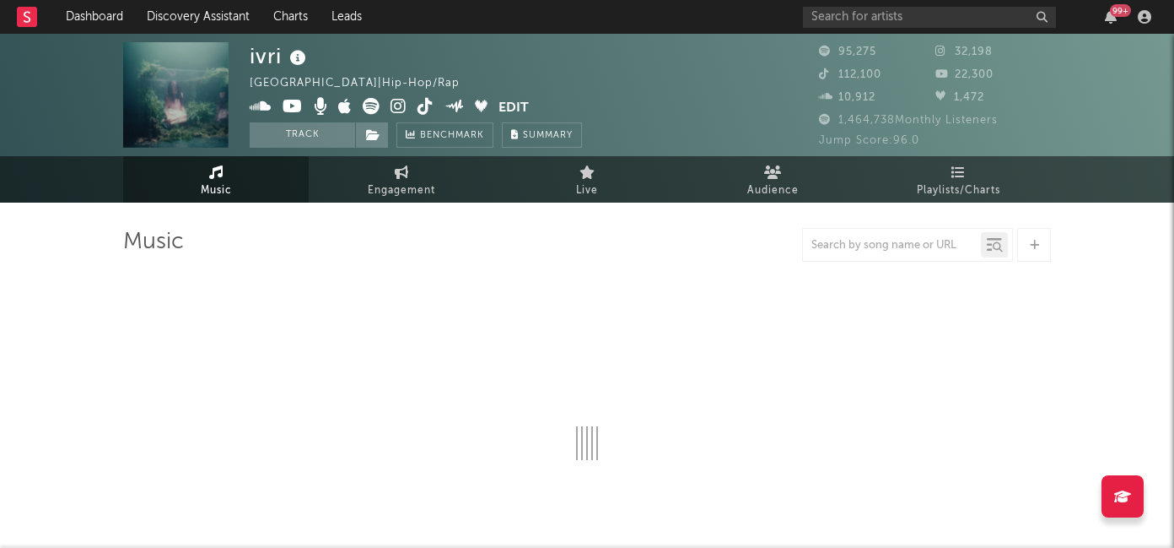
select select "6m"
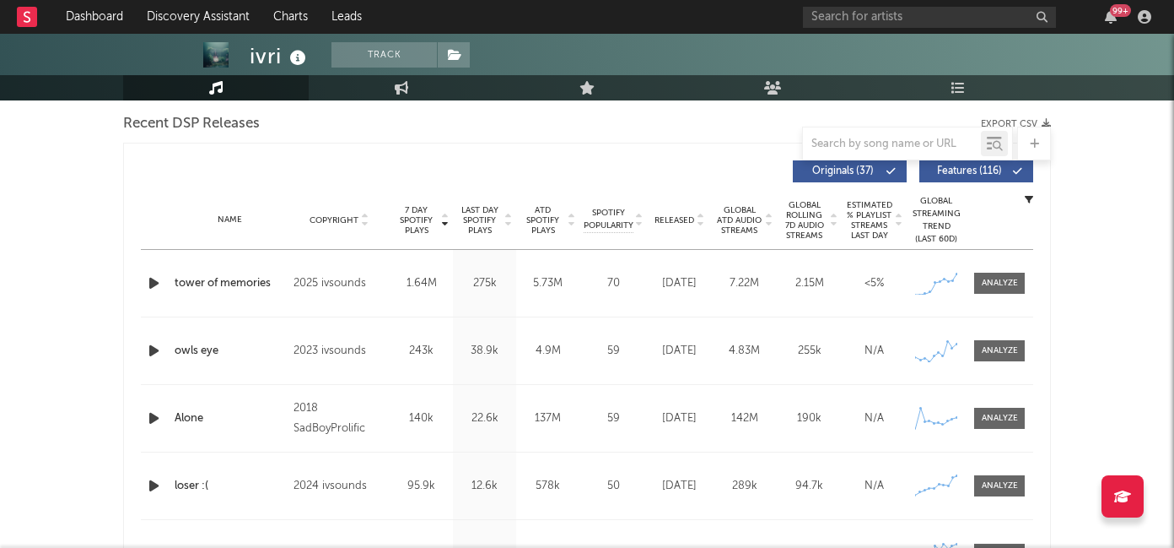
scroll to position [614, 0]
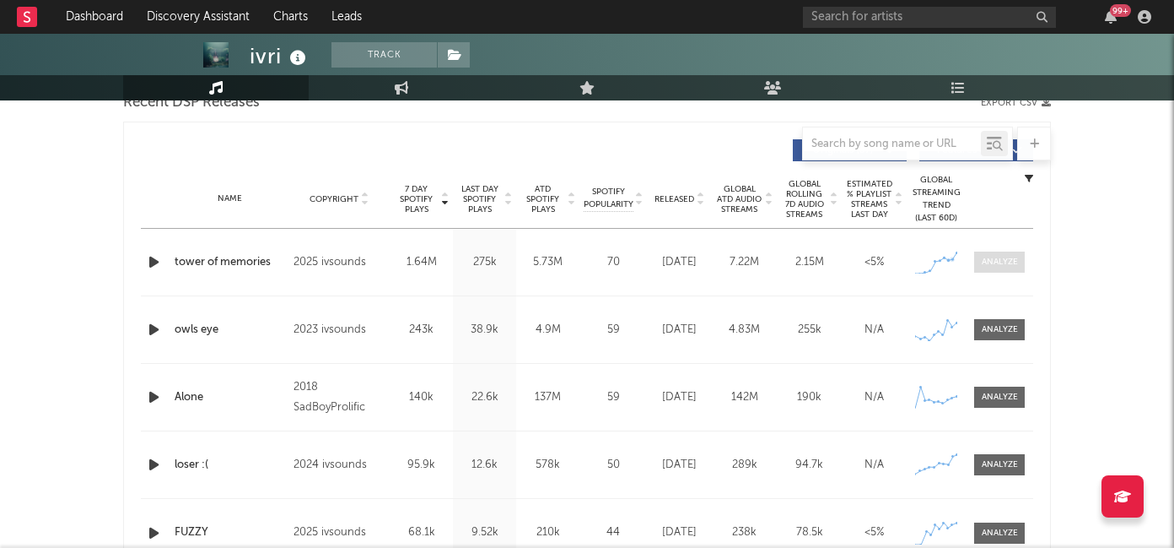
click at [978, 264] on span at bounding box center [999, 261] width 51 height 21
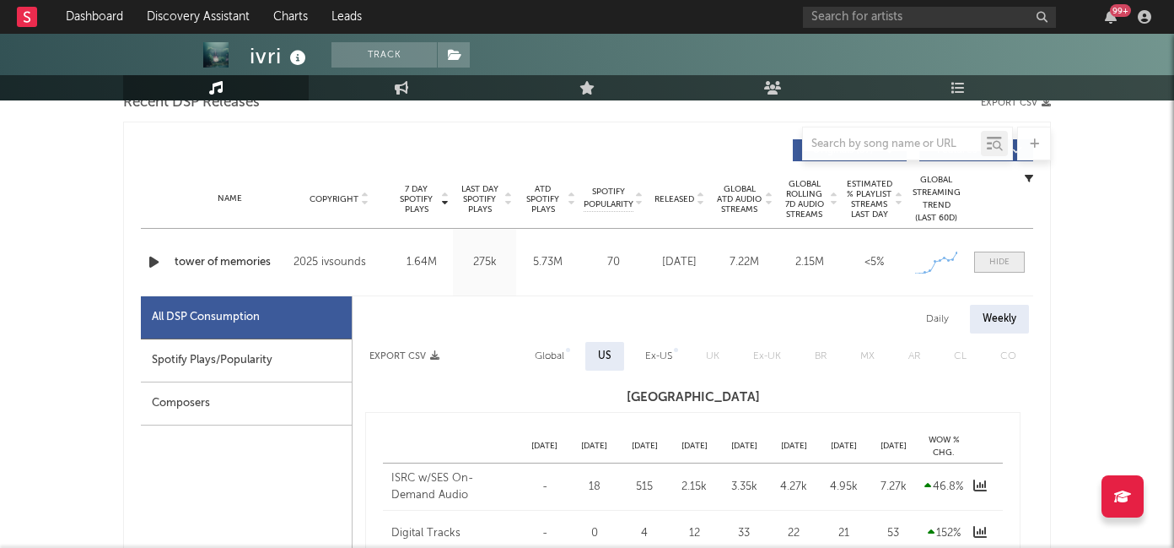
select select "1w"
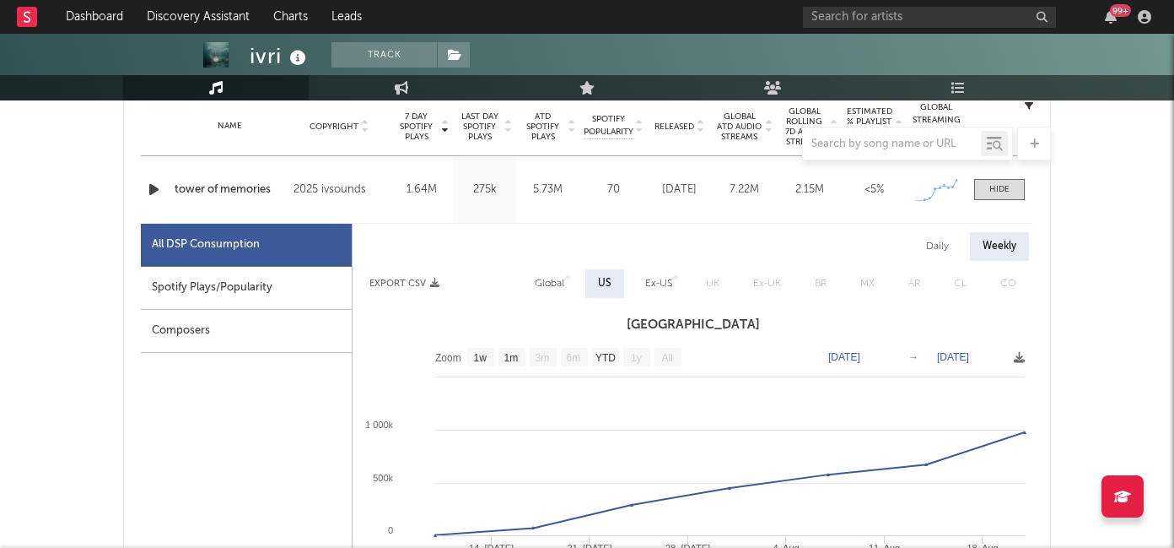
scroll to position [718, 0]
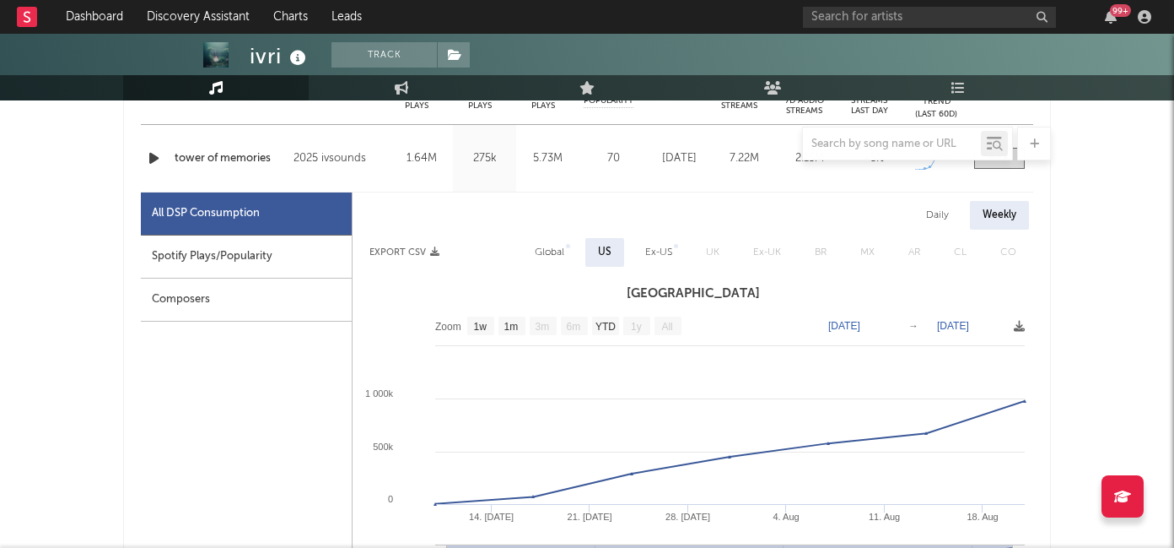
click at [262, 253] on div "Spotify Plays/Popularity" at bounding box center [246, 256] width 211 height 43
select select "1w"
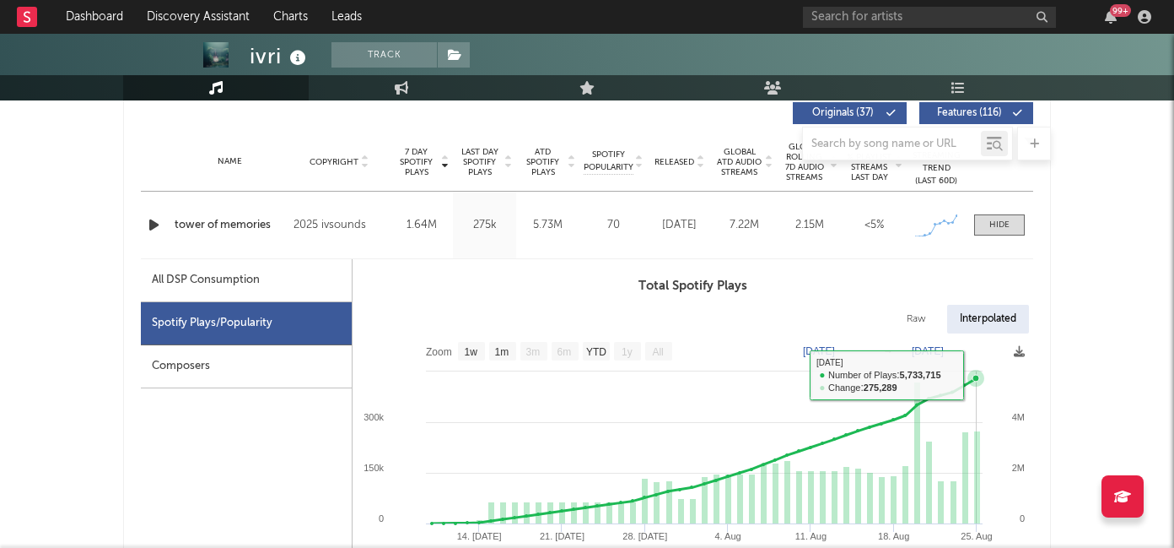
scroll to position [612, 0]
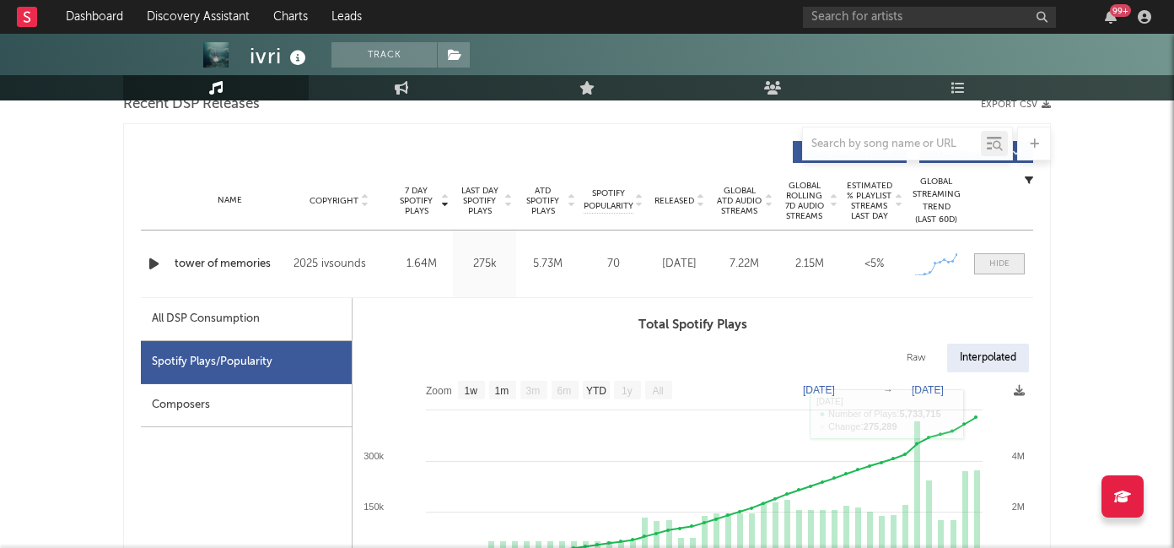
click at [998, 261] on div at bounding box center [1000, 263] width 20 height 13
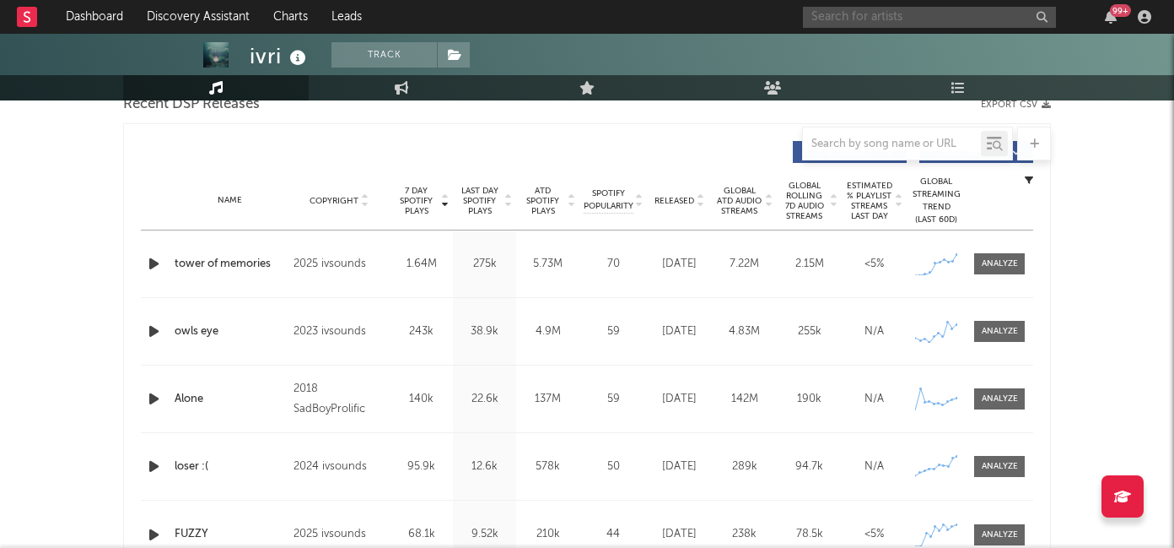
click at [882, 20] on input "text" at bounding box center [929, 17] width 253 height 21
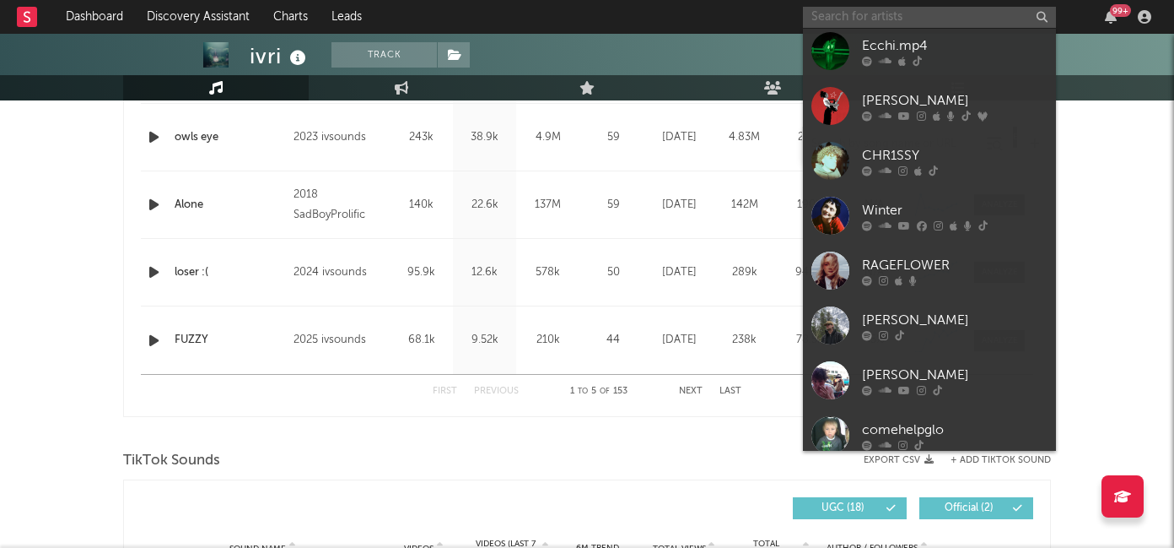
scroll to position [558, 0]
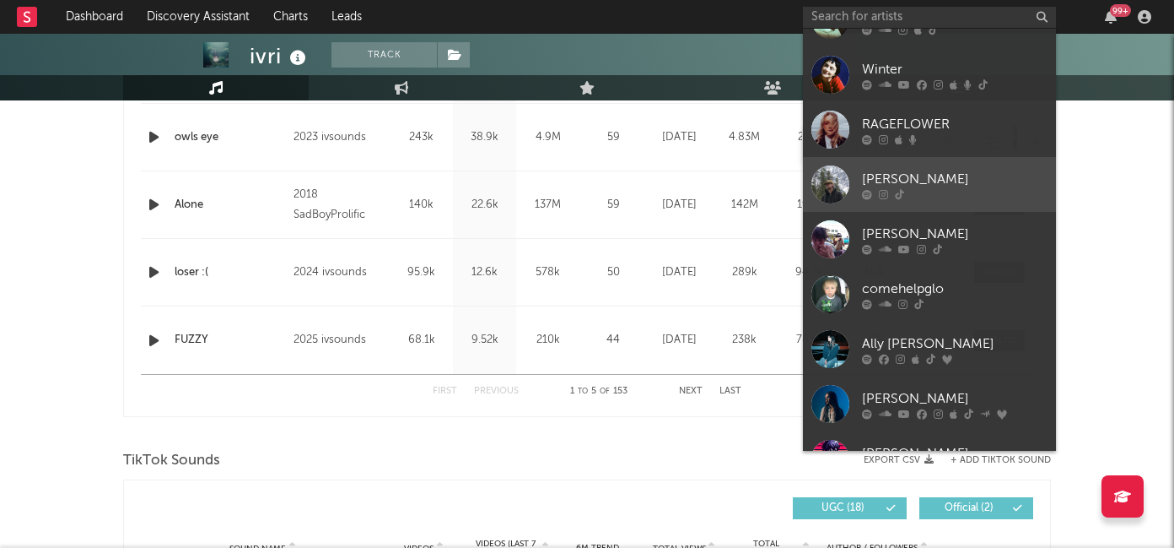
click at [899, 192] on icon at bounding box center [899, 194] width 9 height 10
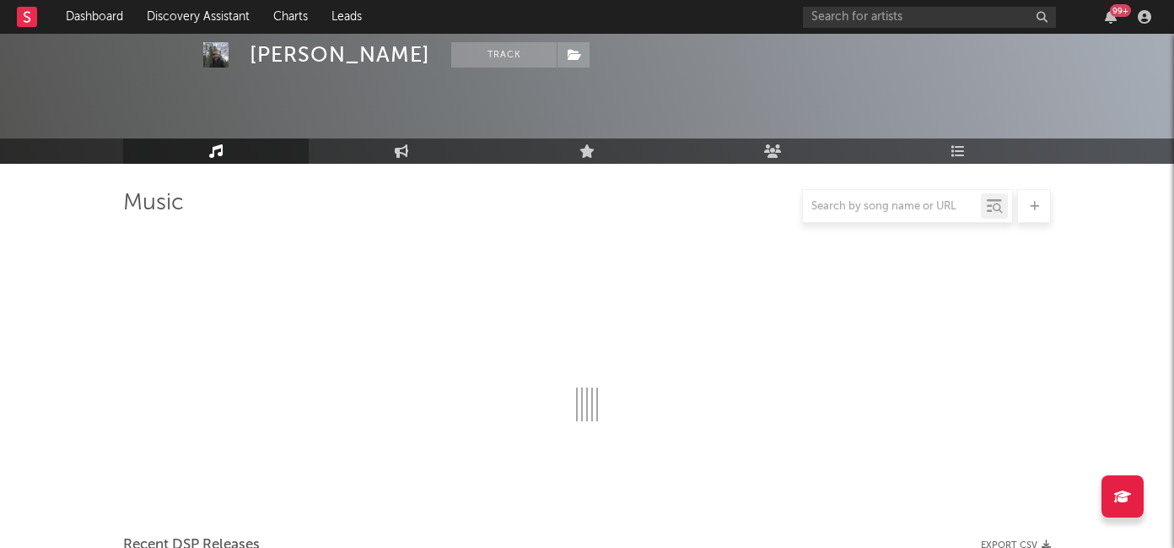
scroll to position [806, 0]
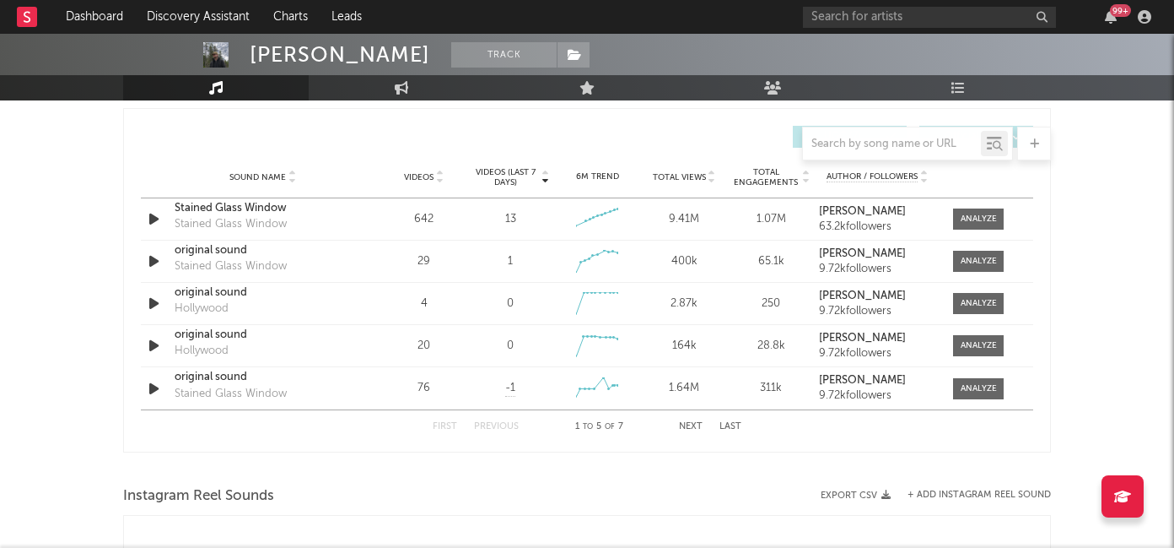
select select "6m"
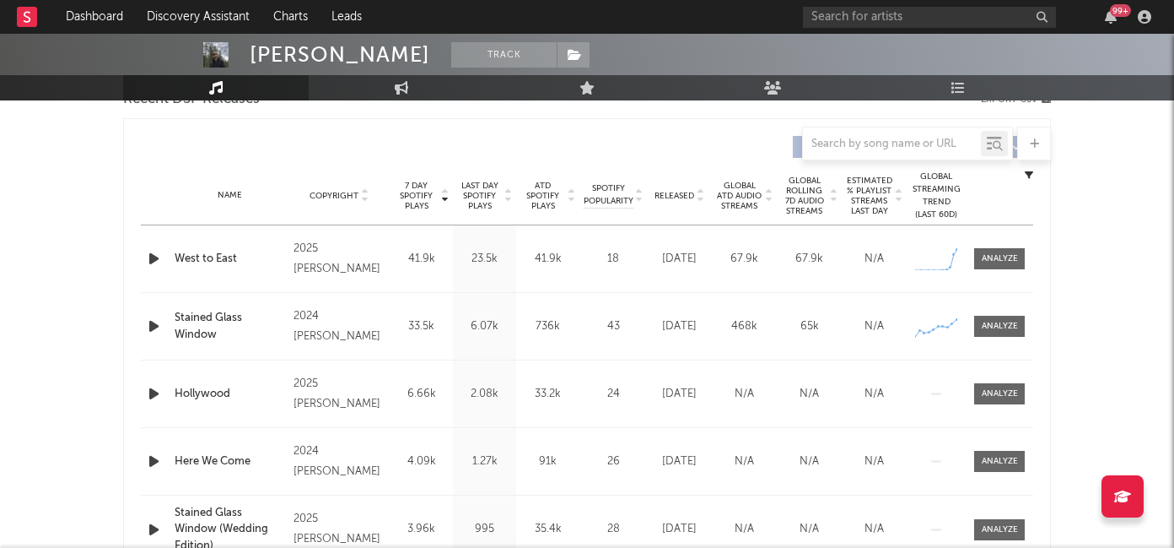
scroll to position [595, 0]
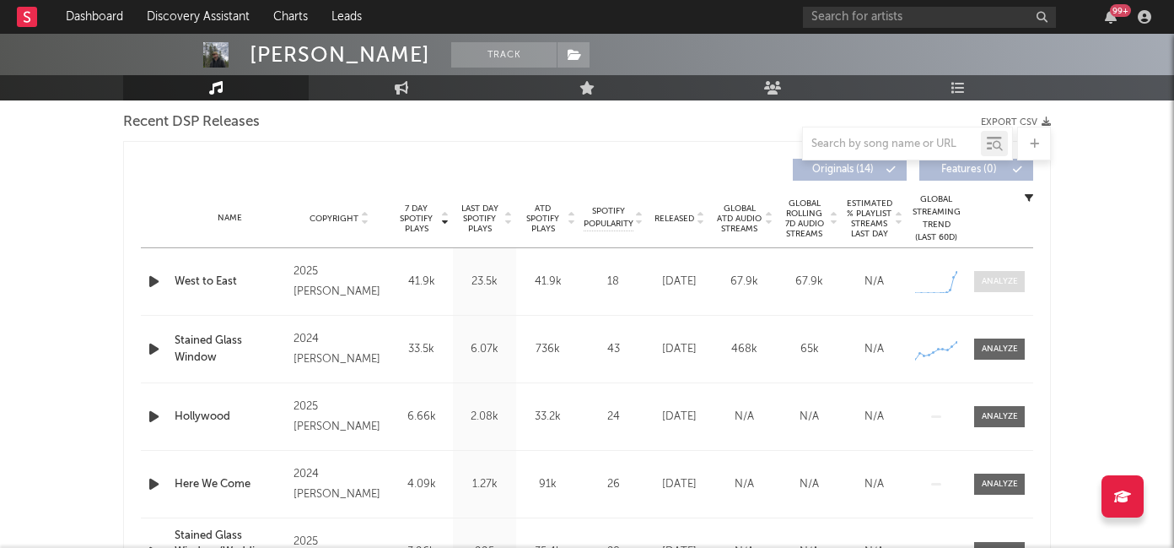
click at [984, 287] on div at bounding box center [1000, 281] width 36 height 13
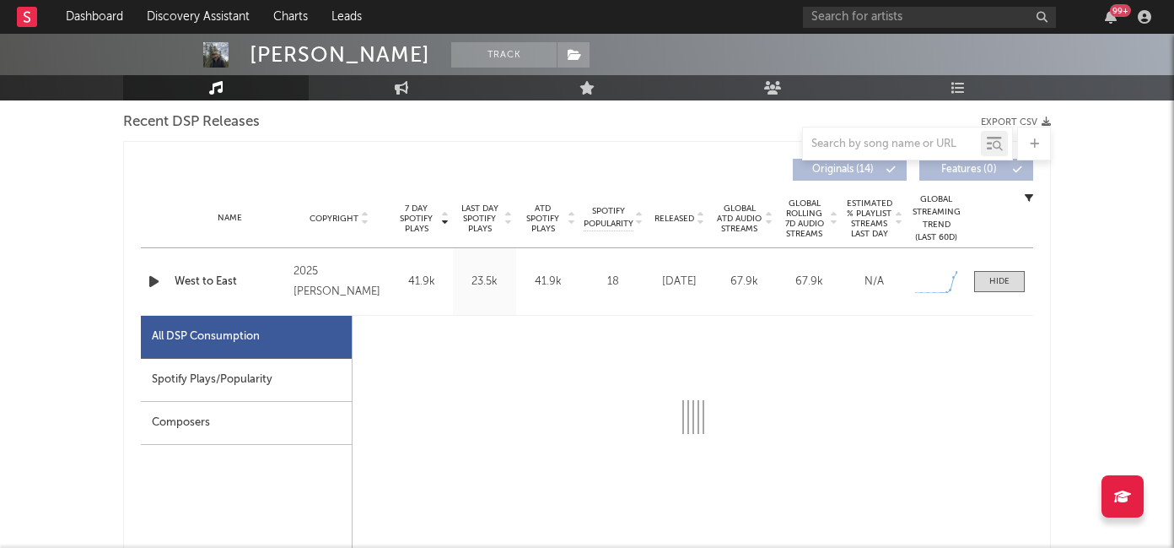
select select "1w"
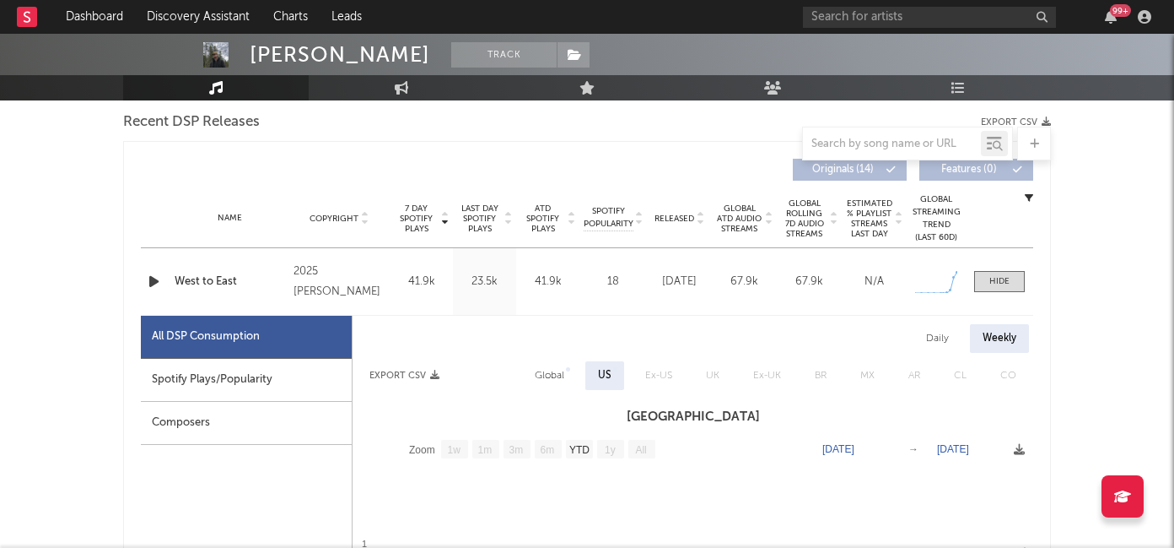
click at [256, 383] on div "Spotify Plays/Popularity" at bounding box center [246, 380] width 211 height 43
select select "1w"
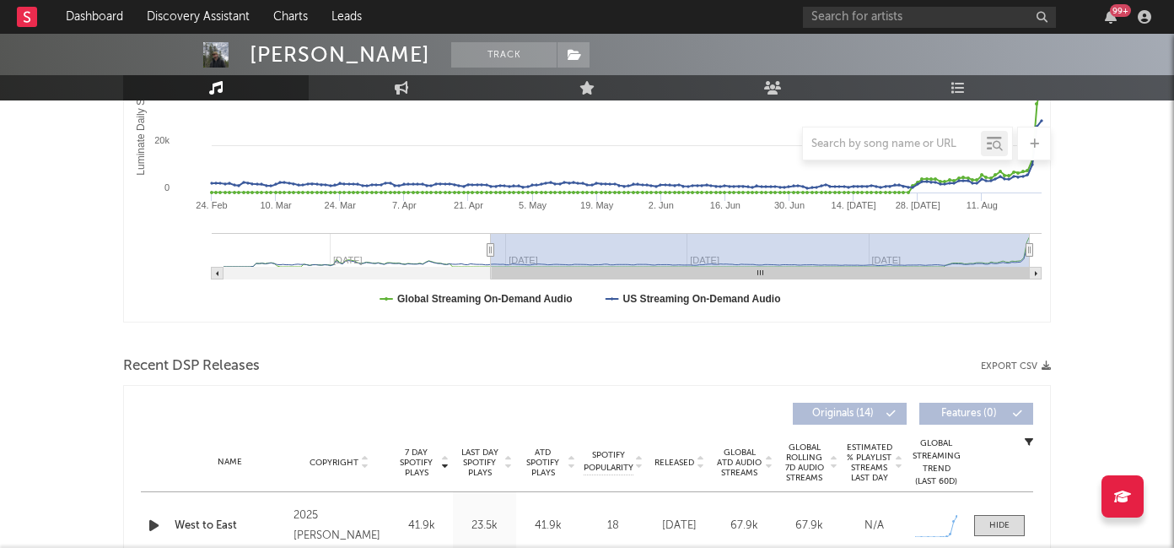
scroll to position [0, 0]
